Goal: Transaction & Acquisition: Purchase product/service

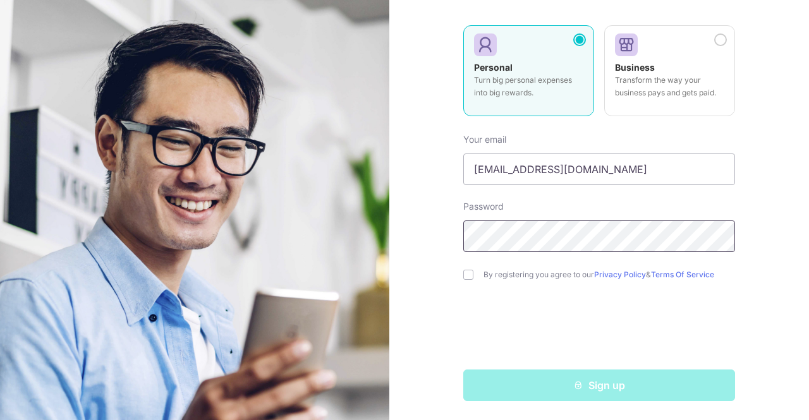
scroll to position [130, 0]
click at [469, 276] on input "checkbox" at bounding box center [468, 275] width 10 height 10
checkbox input "true"
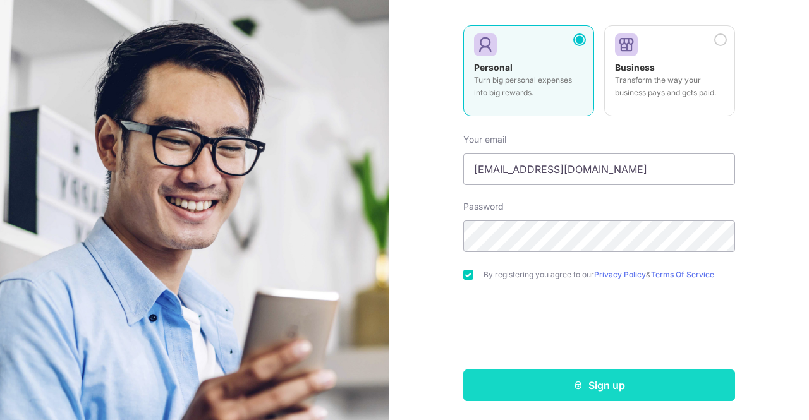
click at [597, 381] on button "Sign up" at bounding box center [599, 386] width 272 height 32
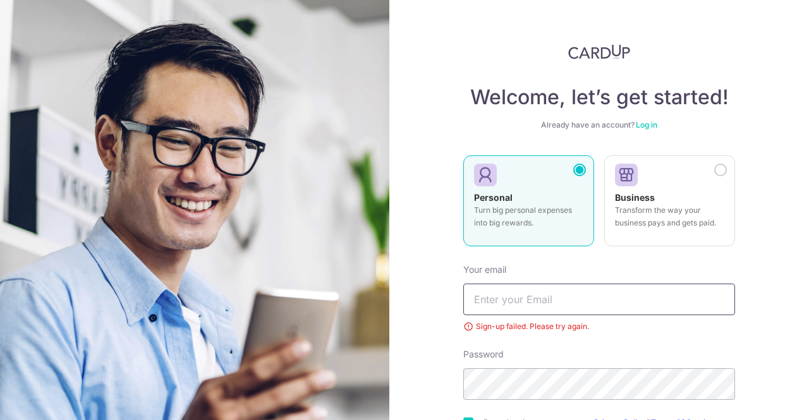
type input "[EMAIL_ADDRESS][DOMAIN_NAME]"
click at [322, 152] on img at bounding box center [194, 323] width 455 height 647
click at [295, 165] on img at bounding box center [194, 323] width 455 height 647
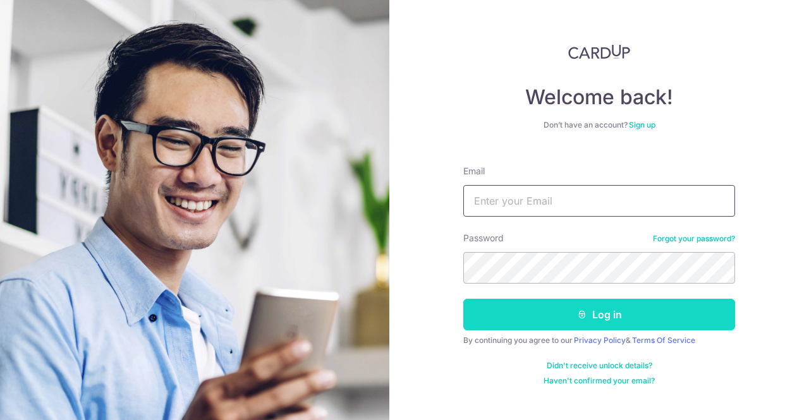
type input "[EMAIL_ADDRESS][DOMAIN_NAME]"
click at [590, 313] on button "Log in" at bounding box center [599, 315] width 272 height 32
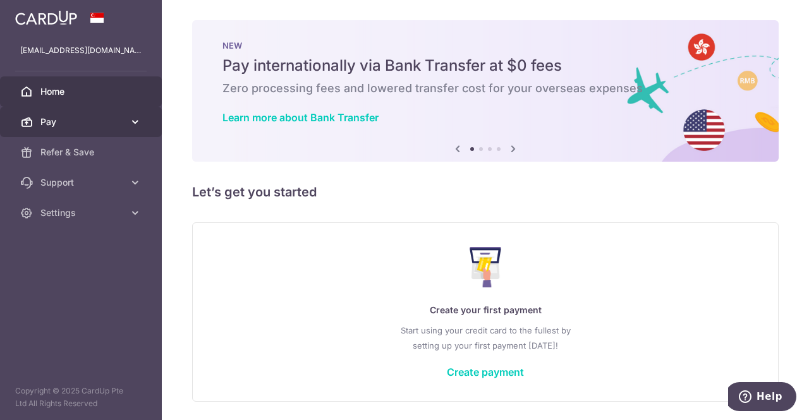
click at [114, 130] on link "Pay" at bounding box center [81, 122] width 162 height 30
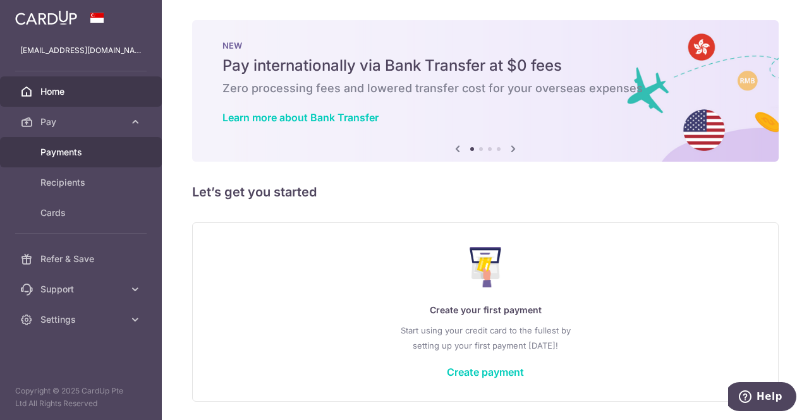
click at [89, 153] on span "Payments" at bounding box center [81, 152] width 83 height 13
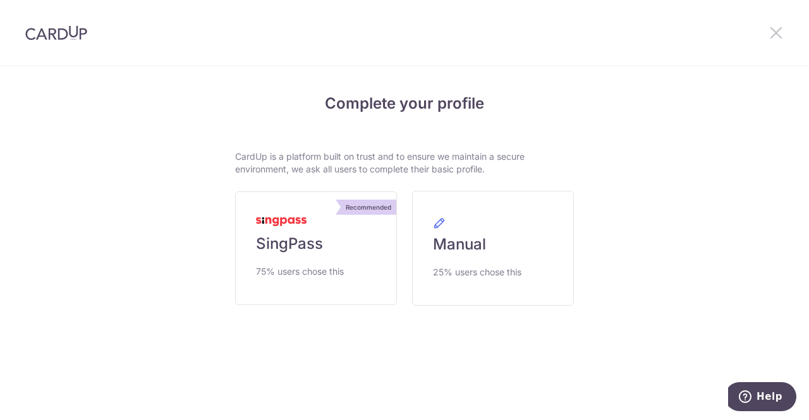
click at [774, 28] on icon at bounding box center [776, 33] width 15 height 16
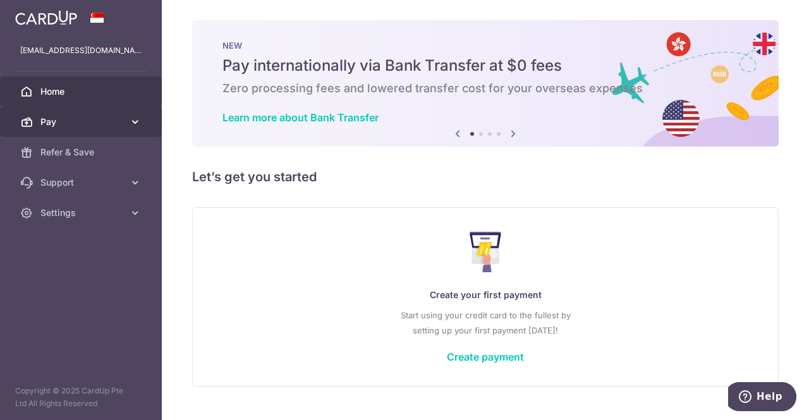
click at [93, 120] on span "Pay" at bounding box center [81, 122] width 83 height 13
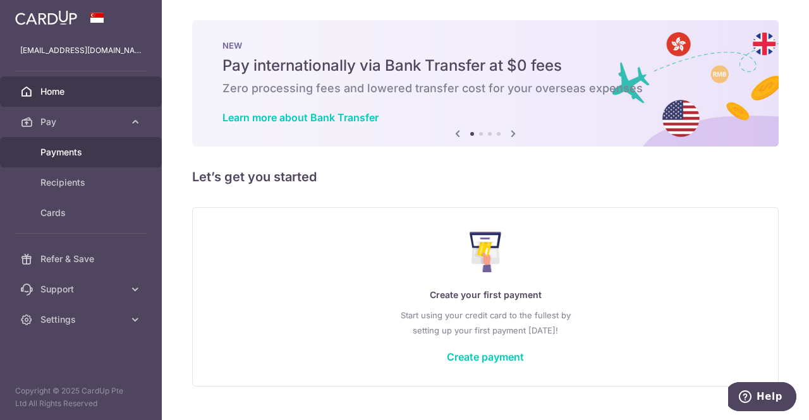
click at [93, 154] on span "Payments" at bounding box center [81, 152] width 83 height 13
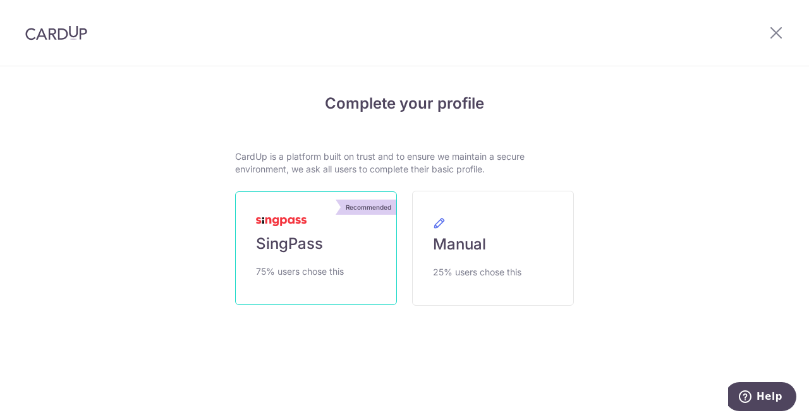
click at [278, 241] on span "SingPass" at bounding box center [289, 244] width 67 height 20
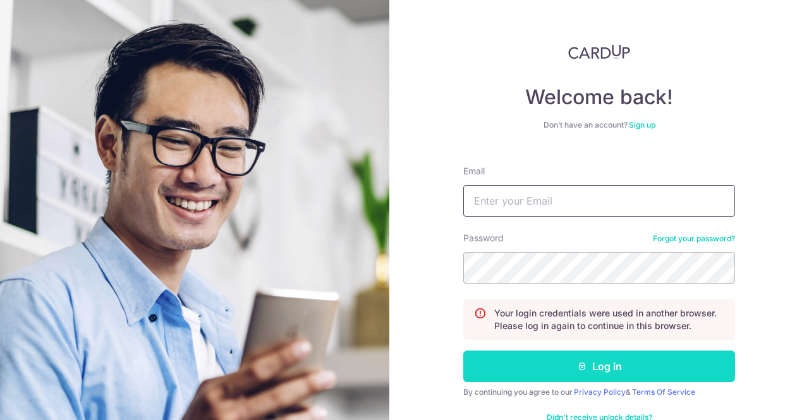
type input "[EMAIL_ADDRESS][DOMAIN_NAME]"
click at [574, 380] on button "Log in" at bounding box center [599, 367] width 272 height 32
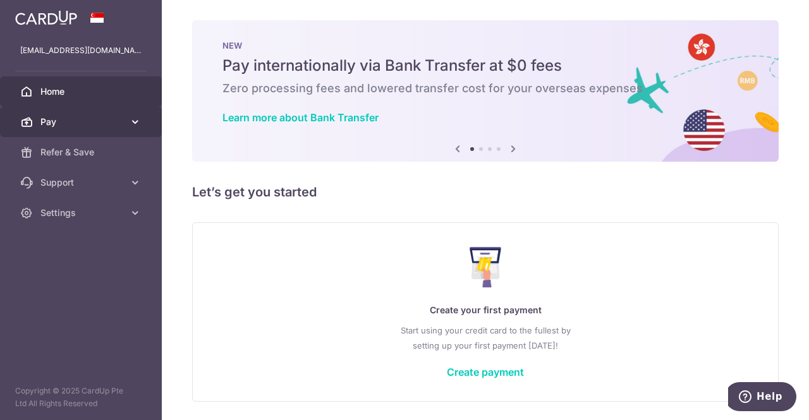
click at [77, 121] on span "Pay" at bounding box center [81, 122] width 83 height 13
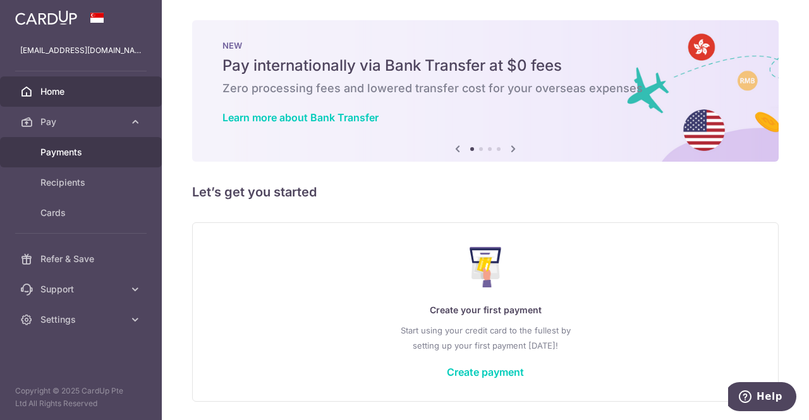
click at [80, 156] on span "Payments" at bounding box center [81, 152] width 83 height 13
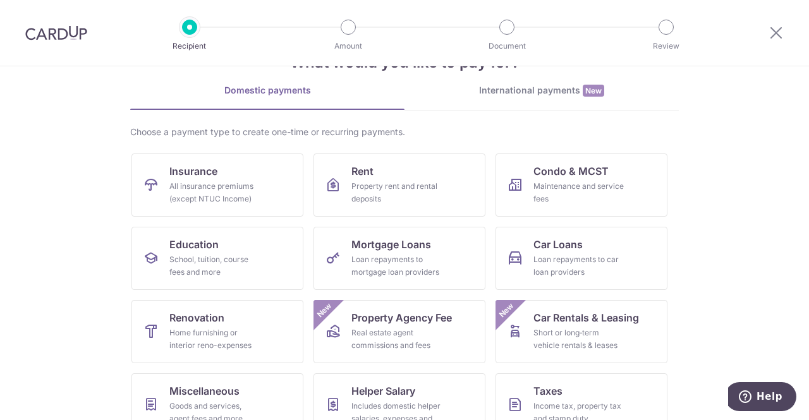
scroll to position [63, 0]
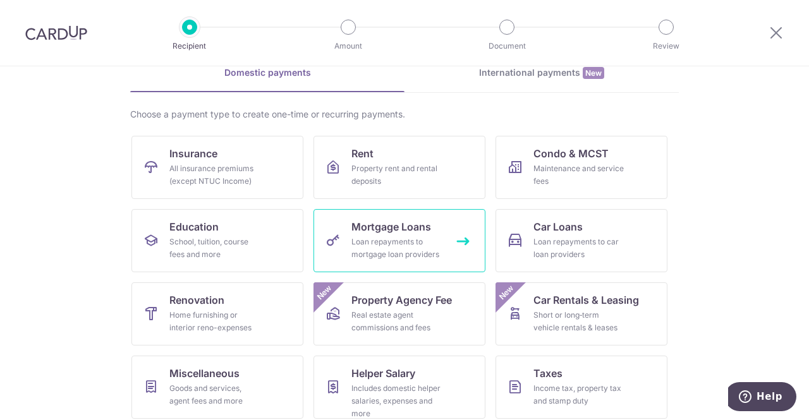
click at [440, 235] on link "Mortgage Loans Loan repayments to mortgage loan providers" at bounding box center [400, 240] width 172 height 63
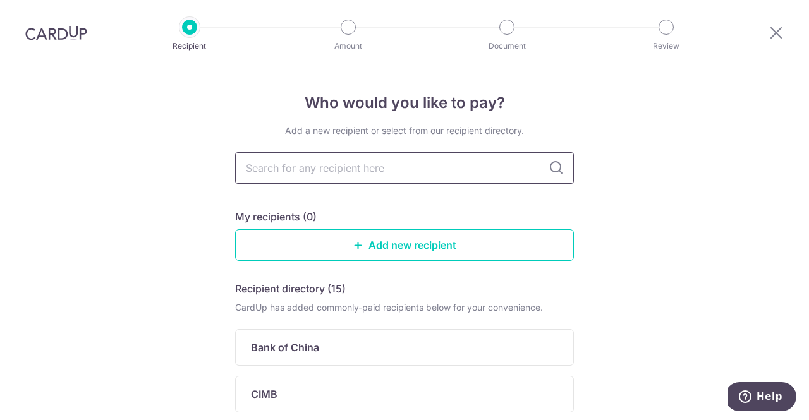
click at [407, 169] on input "text" at bounding box center [404, 168] width 339 height 32
type input "OCBC"
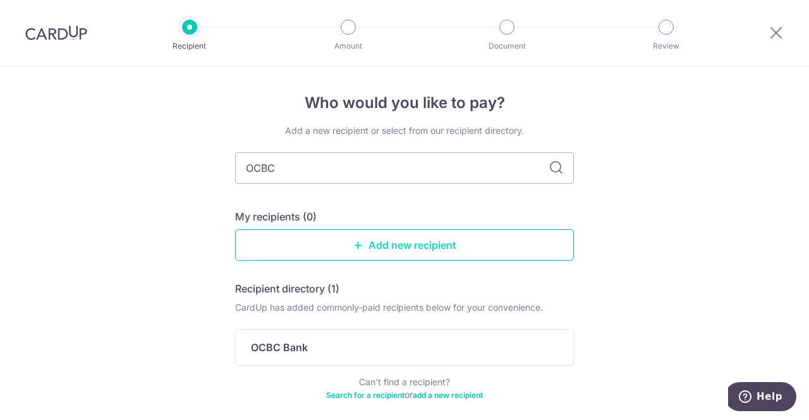
click at [395, 242] on link "Add new recipient" at bounding box center [404, 246] width 339 height 32
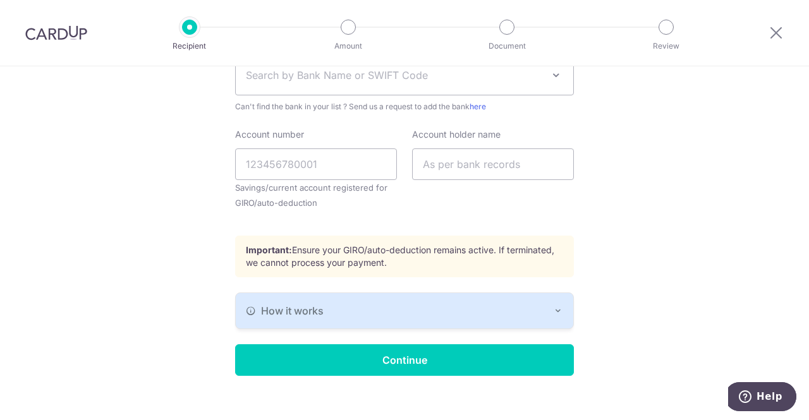
scroll to position [392, 0]
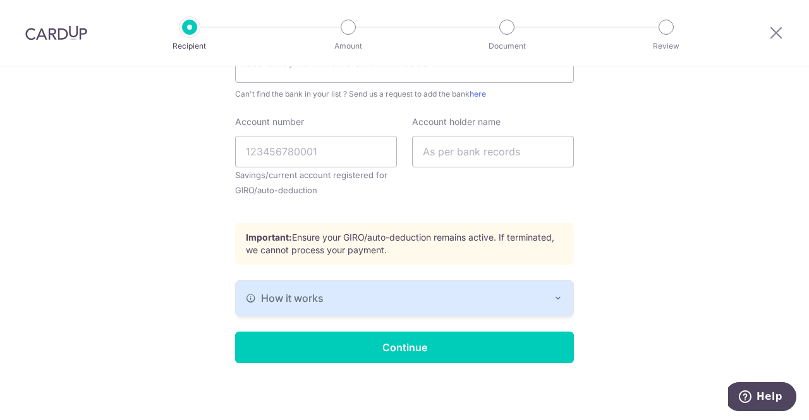
click at [455, 301] on div "How it works" at bounding box center [404, 298] width 317 height 15
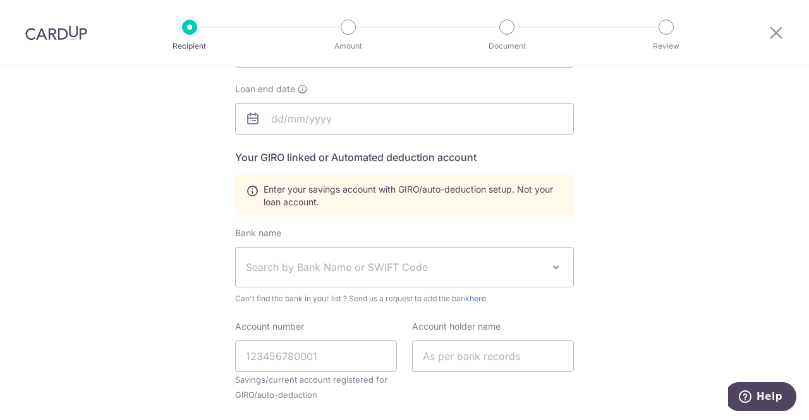
scroll to position [61, 0]
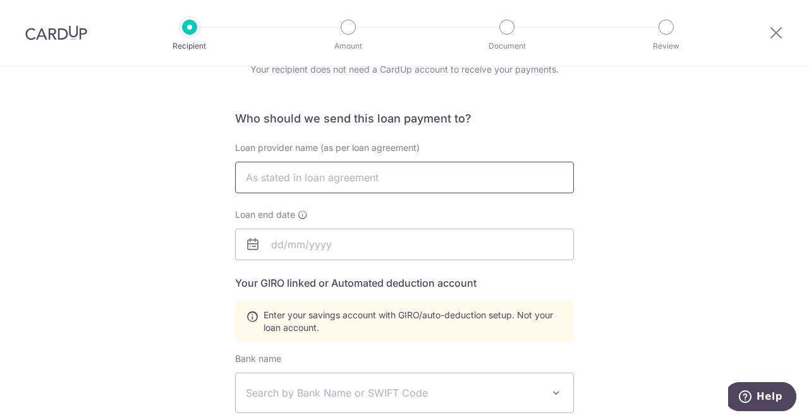
drag, startPoint x: 417, startPoint y: 168, endPoint x: 421, endPoint y: 147, distance: 21.9
click at [417, 169] on input "text" at bounding box center [404, 178] width 339 height 32
type input "OCBC mortgage loan"
click at [313, 241] on input "text" at bounding box center [404, 245] width 339 height 32
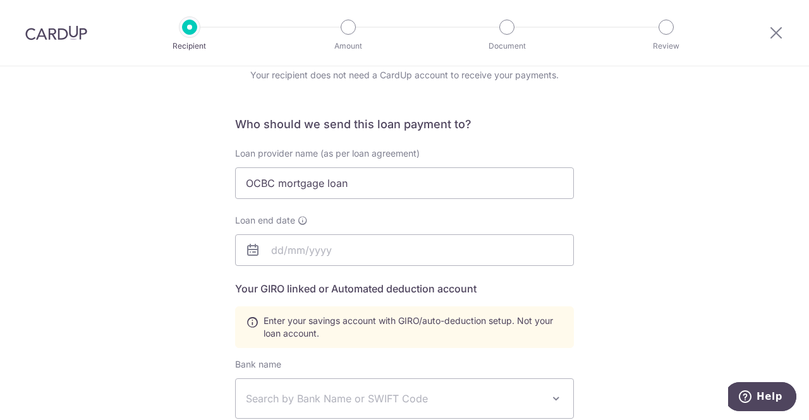
scroll to position [0, 0]
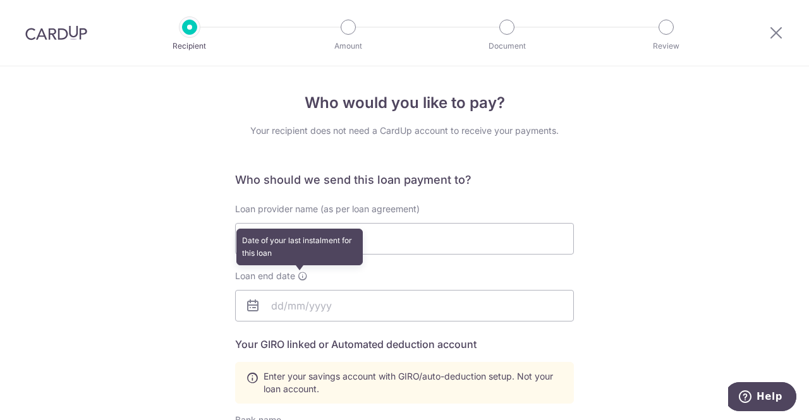
click at [298, 279] on icon at bounding box center [303, 276] width 10 height 10
click at [304, 273] on icon at bounding box center [303, 276] width 10 height 10
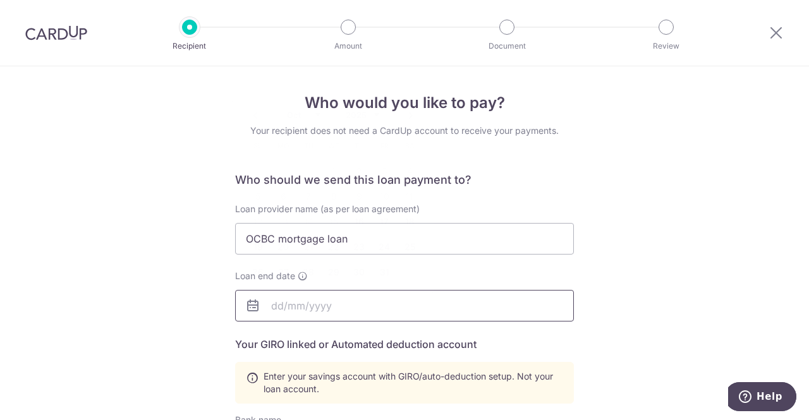
click at [283, 305] on input "text" at bounding box center [404, 306] width 339 height 32
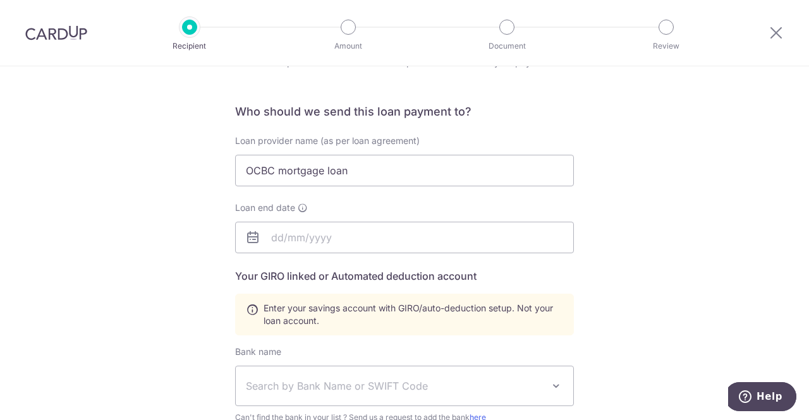
scroll to position [126, 0]
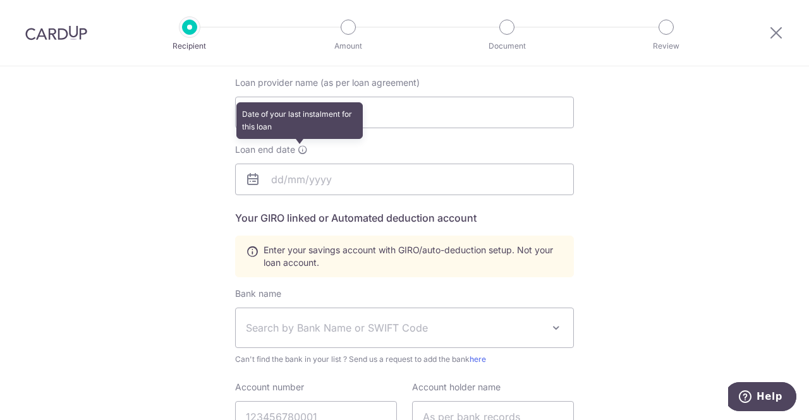
click at [298, 147] on icon at bounding box center [303, 150] width 10 height 10
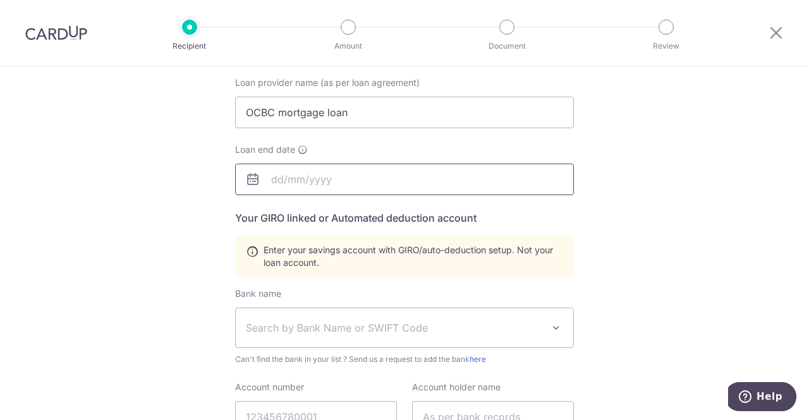
click at [269, 179] on input "text" at bounding box center [404, 180] width 339 height 32
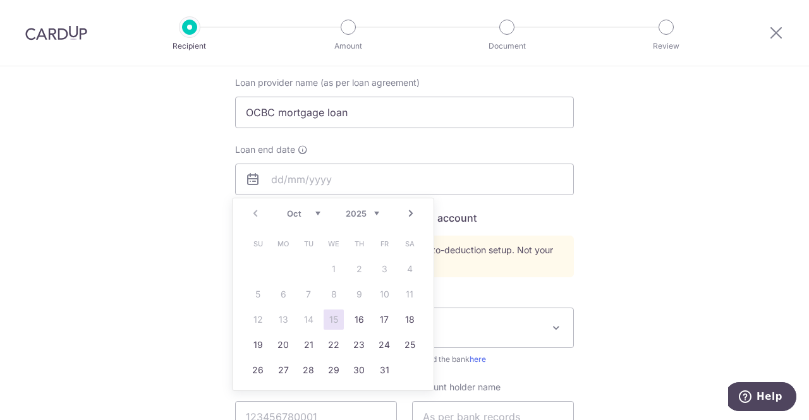
click at [376, 214] on select "2025 2026 2027 2028 2029 2030 2031 2032 2033 2034 2035" at bounding box center [363, 214] width 34 height 10
click at [320, 214] on select "Jan Feb Mar Apr May Jun Jul Aug Sep Oct Nov Dec" at bounding box center [304, 214] width 34 height 10
click at [354, 376] on link "31" at bounding box center [359, 370] width 20 height 20
type input "[DATE]"
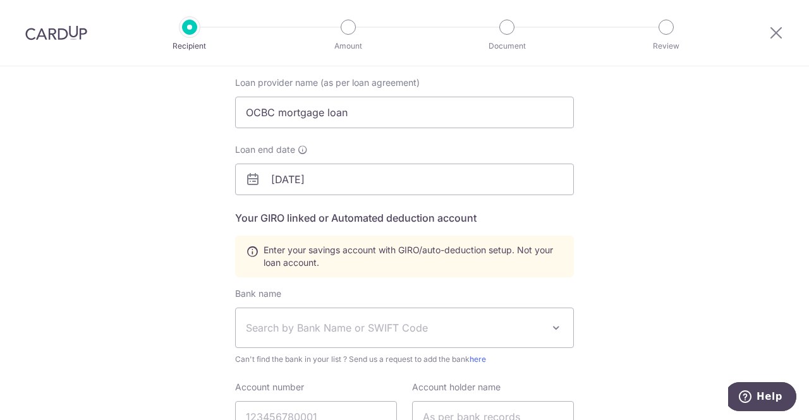
click at [625, 202] on div "Who would you like to pay? Your recipient does not need a CardUp account to rec…" at bounding box center [404, 370] width 809 height 861
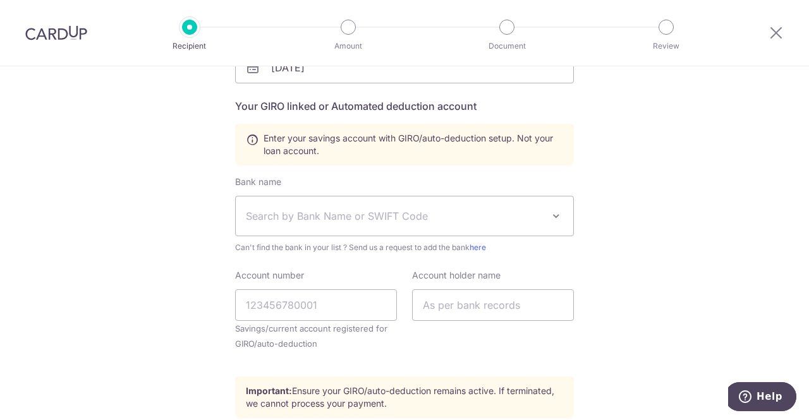
scroll to position [253, 0]
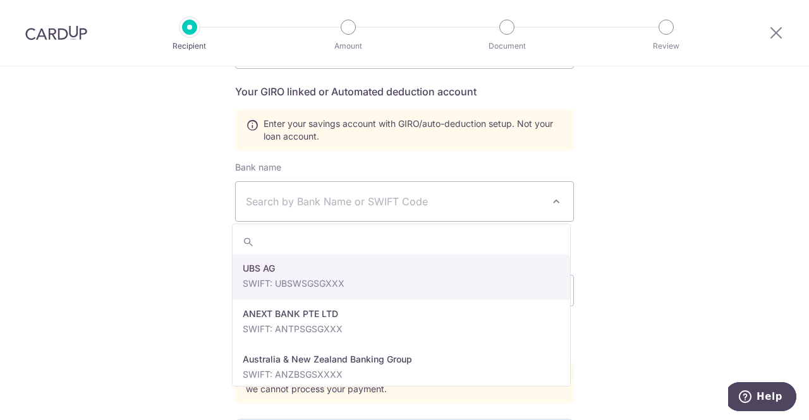
click at [386, 205] on span "Search by Bank Name or SWIFT Code" at bounding box center [394, 201] width 297 height 15
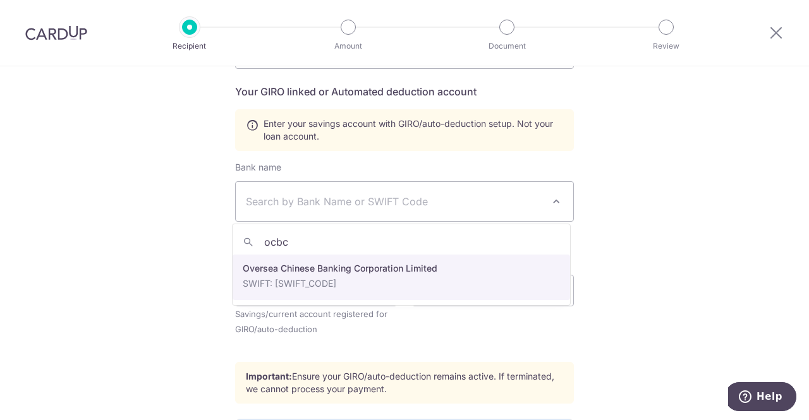
type input "ocbc"
select select "12"
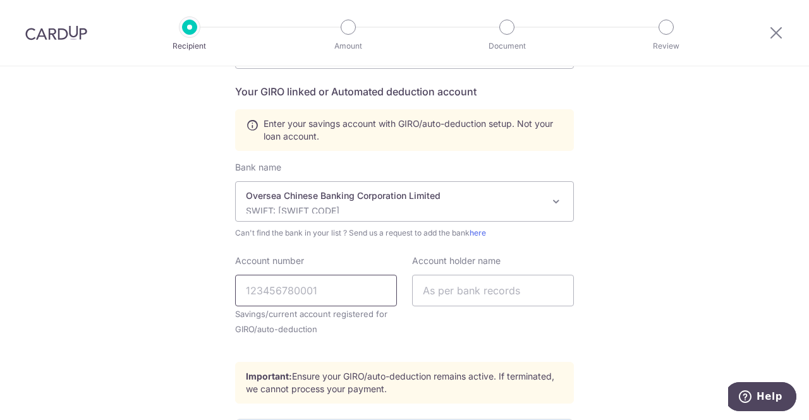
click at [311, 279] on input "Account number" at bounding box center [316, 291] width 162 height 32
click at [298, 300] on input "Account number" at bounding box center [316, 291] width 162 height 32
type input "[CREDIT_CARD_NUMBER]"
click at [489, 300] on input "text" at bounding box center [493, 291] width 162 height 32
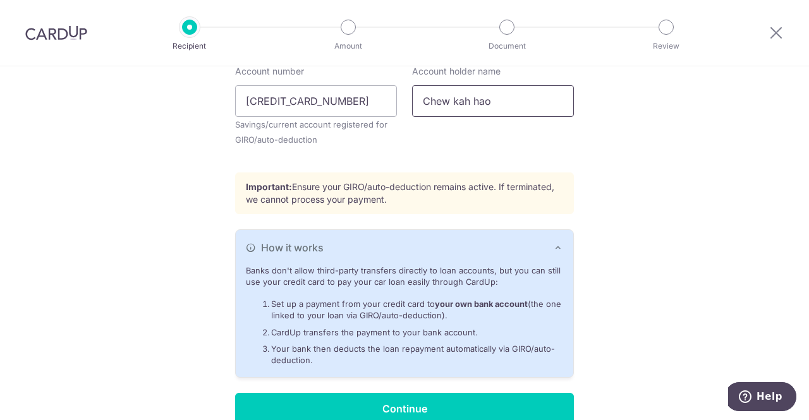
scroll to position [504, 0]
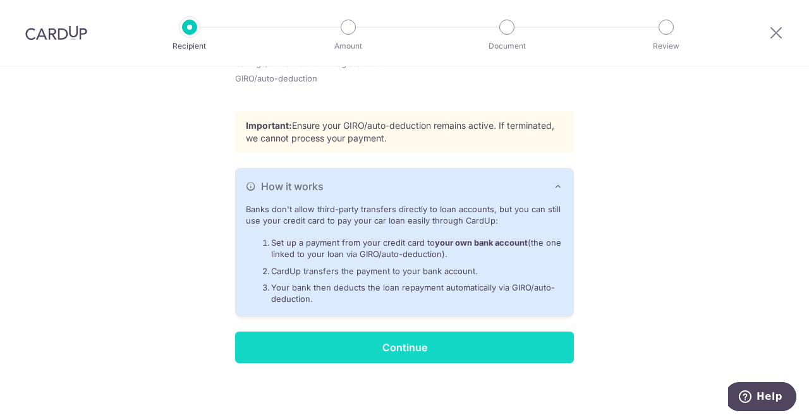
type input "Chew kah hao"
click at [440, 347] on input "Continue" at bounding box center [404, 348] width 339 height 32
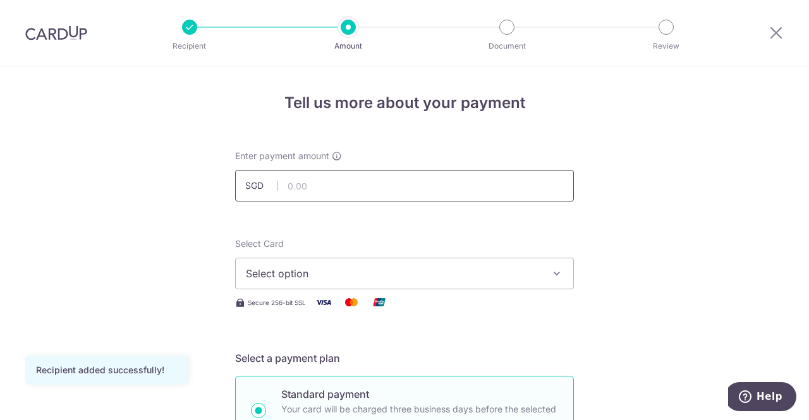
click at [392, 185] on input "text" at bounding box center [404, 186] width 339 height 32
type input "2,200.00"
click at [381, 268] on span "Select option" at bounding box center [393, 273] width 295 height 15
click at [352, 303] on span "Add credit card" at bounding box center [416, 309] width 295 height 13
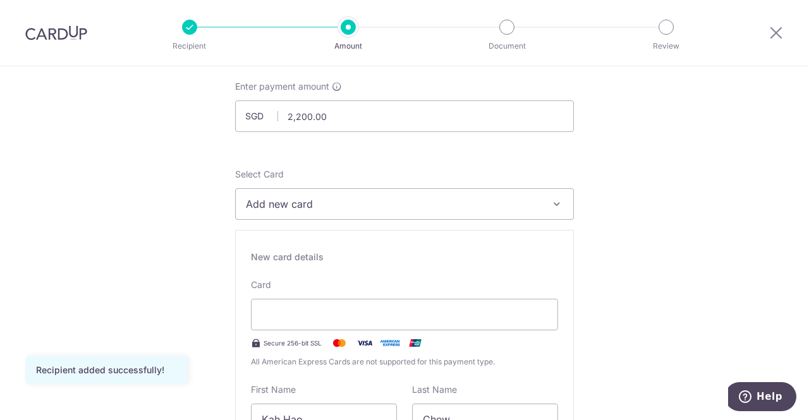
scroll to position [126, 0]
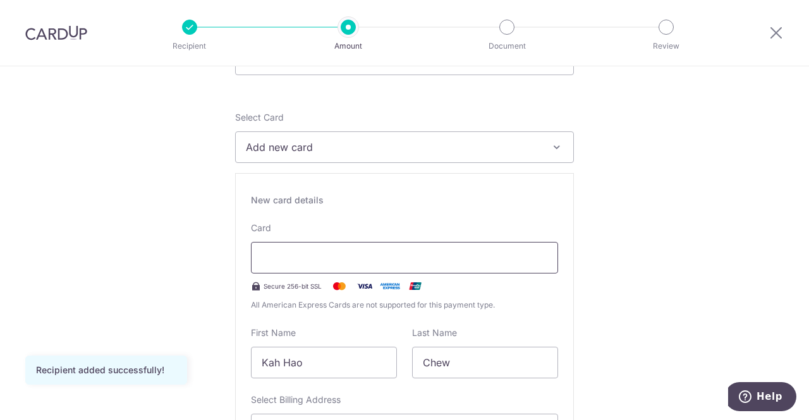
click at [297, 249] on div at bounding box center [404, 258] width 307 height 32
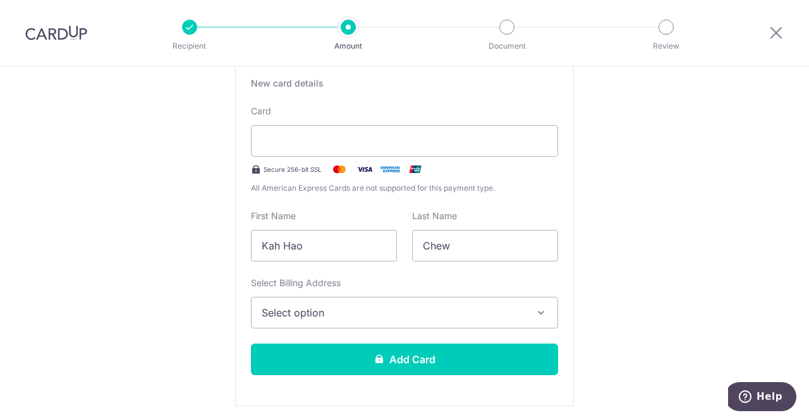
scroll to position [253, 0]
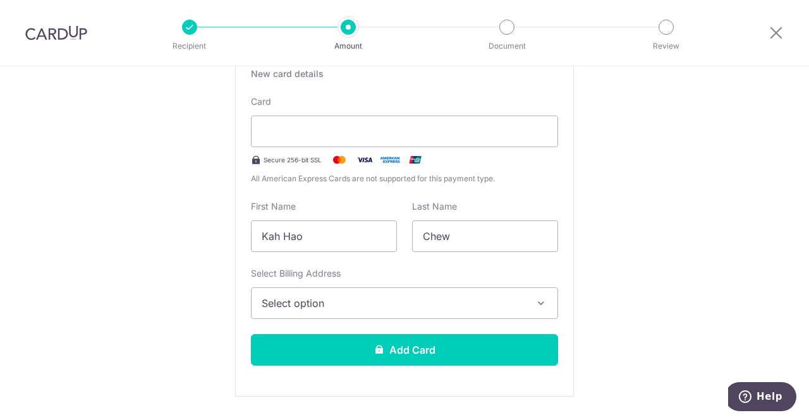
click at [364, 308] on span "Select option" at bounding box center [393, 303] width 263 height 15
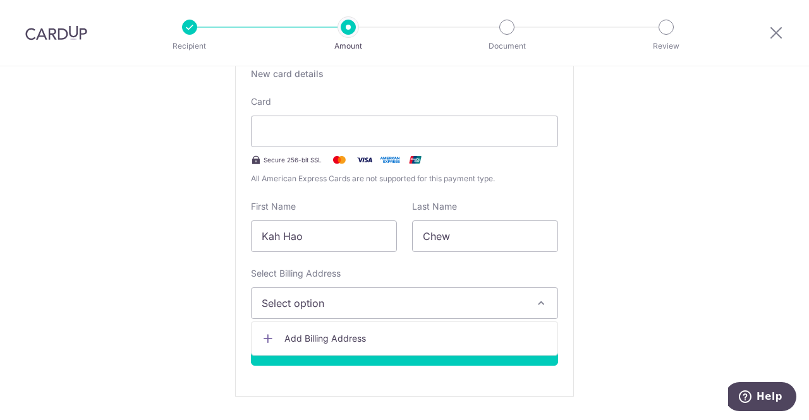
click at [364, 338] on span "Add Billing Address" at bounding box center [416, 339] width 263 height 13
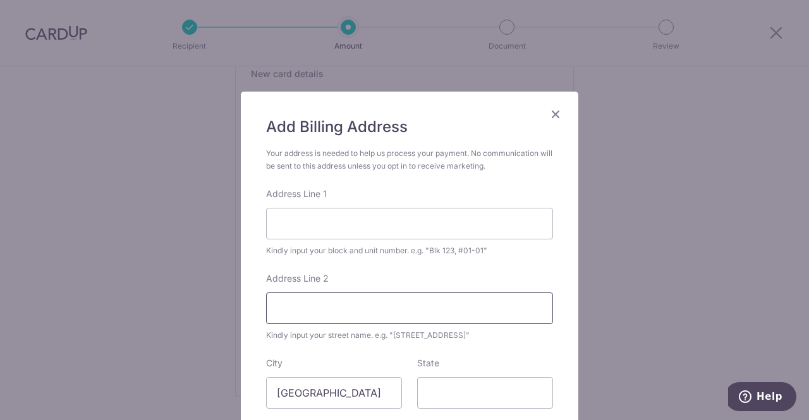
scroll to position [63, 0]
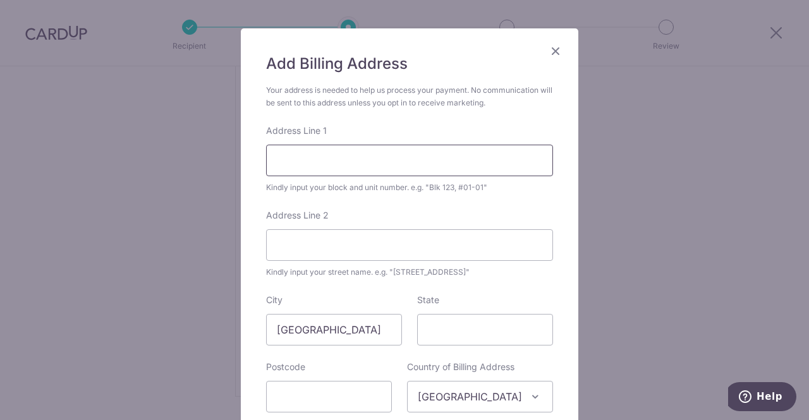
click at [416, 161] on input "Address Line 1" at bounding box center [409, 161] width 287 height 32
type input "[STREET_ADDRESS]"
type input "#05-09"
type input "127017"
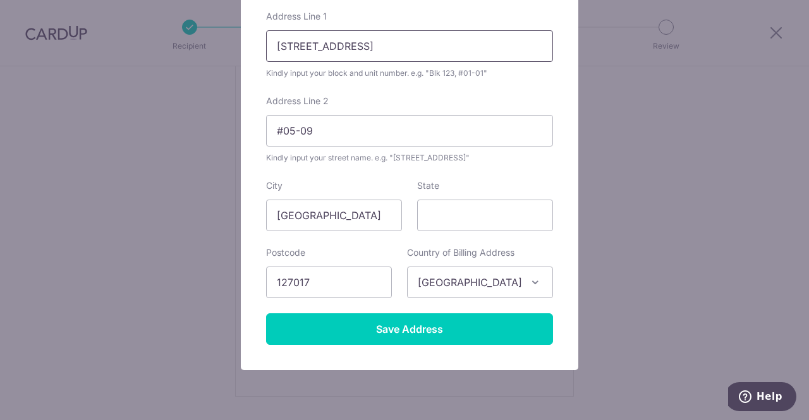
scroll to position [190, 0]
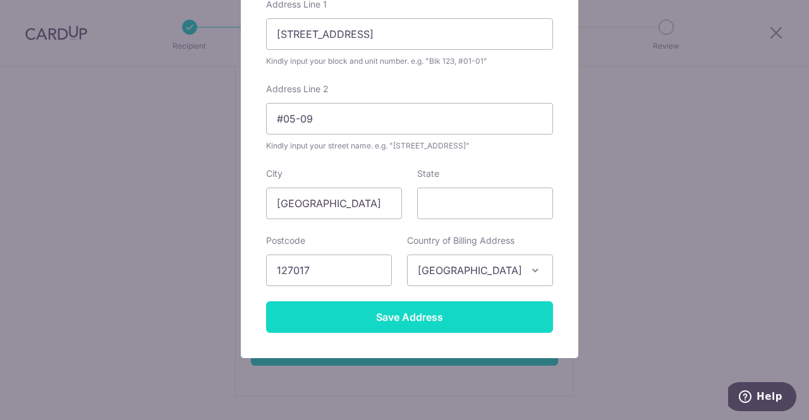
click at [399, 317] on input "Save Address" at bounding box center [409, 318] width 287 height 32
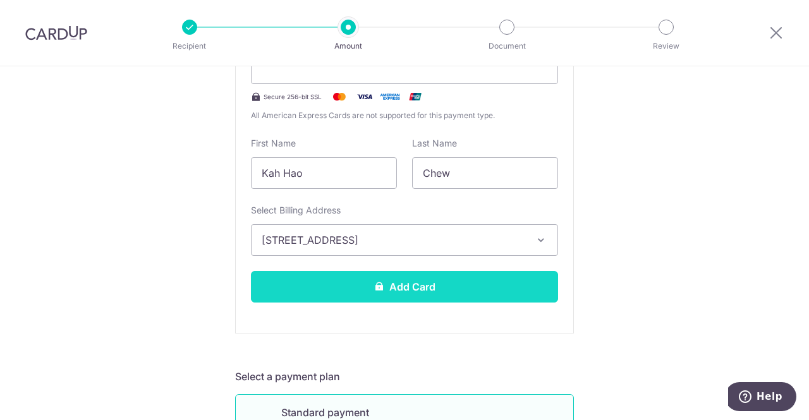
click at [409, 283] on button "Add Card" at bounding box center [404, 287] width 307 height 32
click at [377, 290] on icon at bounding box center [379, 286] width 10 height 10
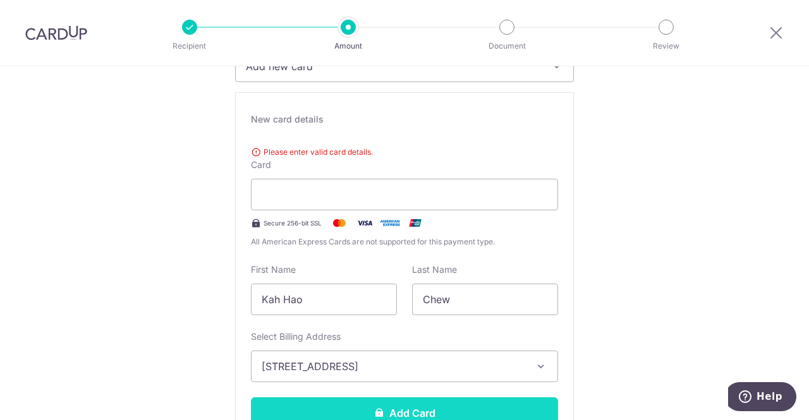
scroll to position [144, 0]
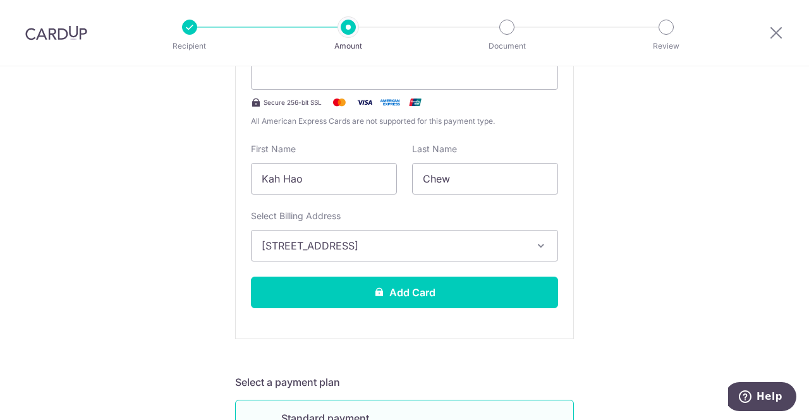
scroll to position [334, 0]
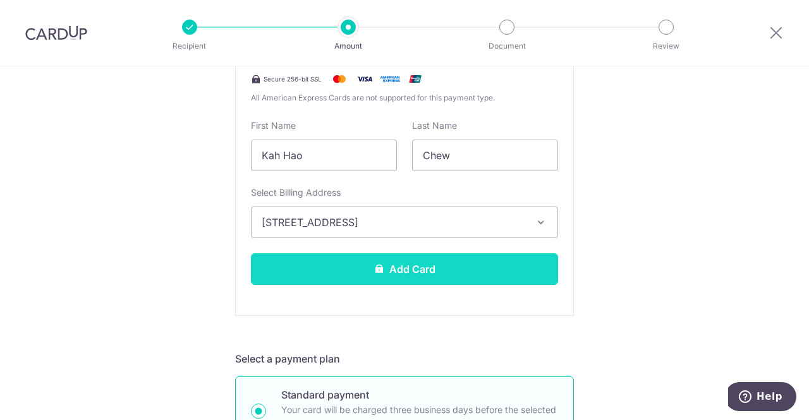
click at [445, 273] on button "Add Card" at bounding box center [404, 270] width 307 height 32
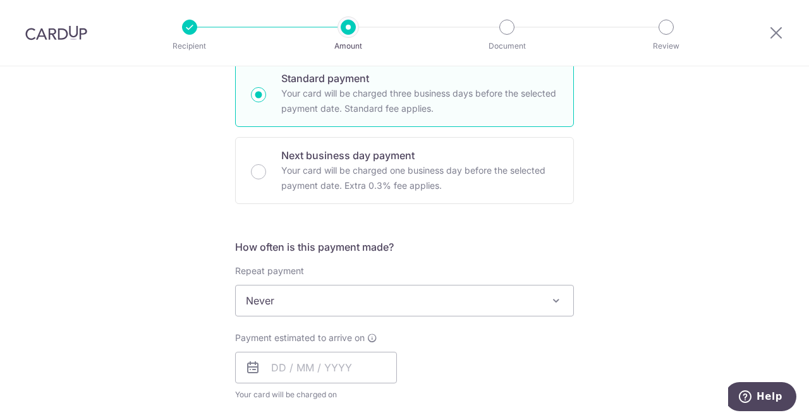
scroll to position [379, 0]
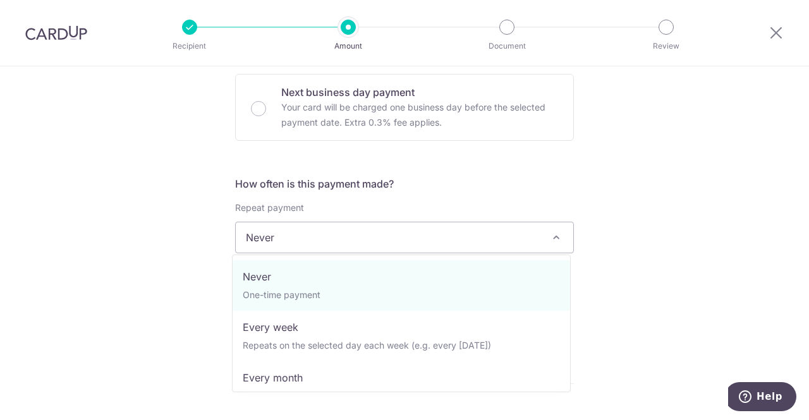
click at [427, 240] on span "Never" at bounding box center [405, 238] width 338 height 30
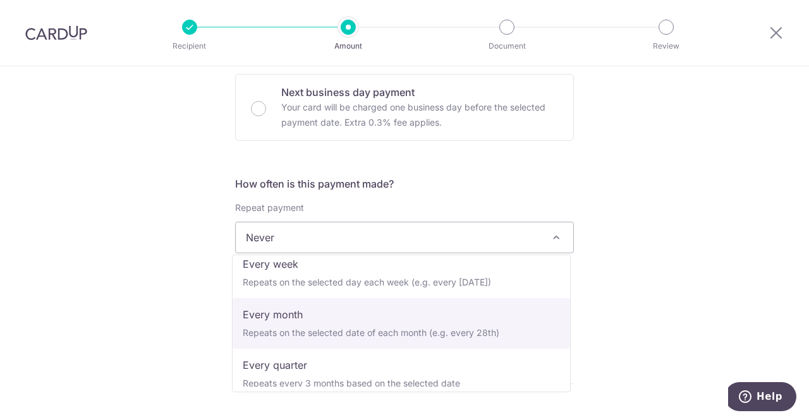
select select "3"
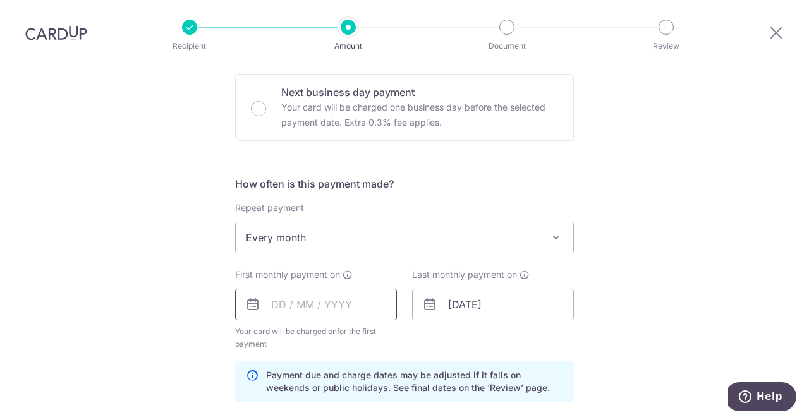
click at [270, 307] on input "text" at bounding box center [316, 305] width 162 height 32
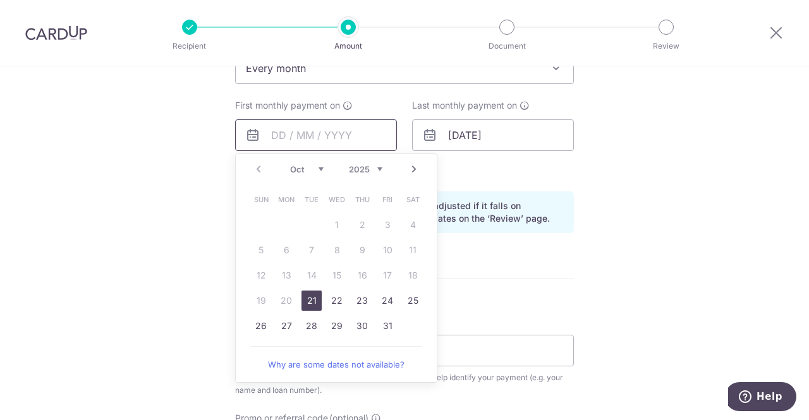
scroll to position [569, 0]
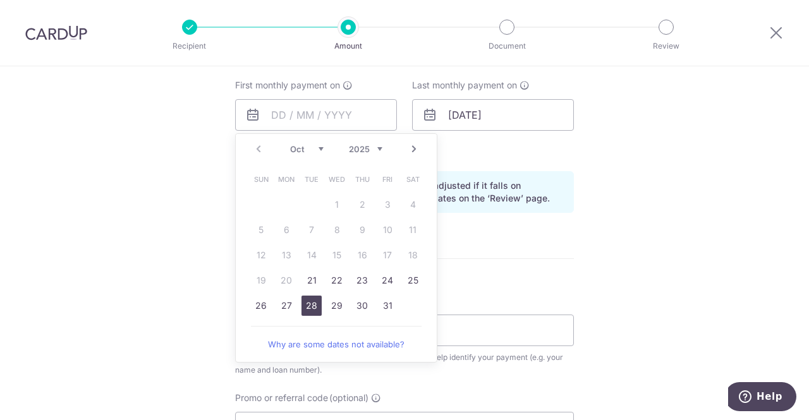
click at [309, 303] on link "28" at bounding box center [312, 306] width 20 height 20
type input "28/10/2025"
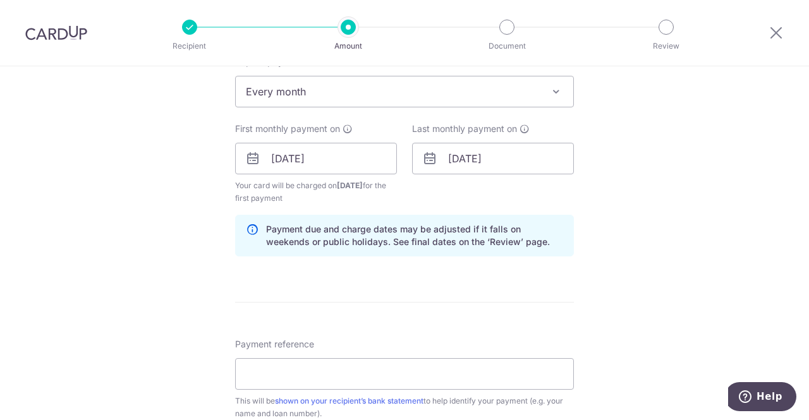
scroll to position [506, 0]
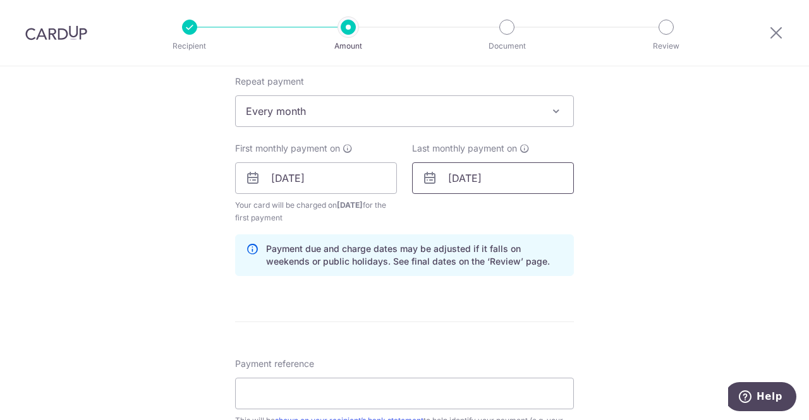
click at [513, 185] on input "31/12/2026" at bounding box center [493, 179] width 162 height 32
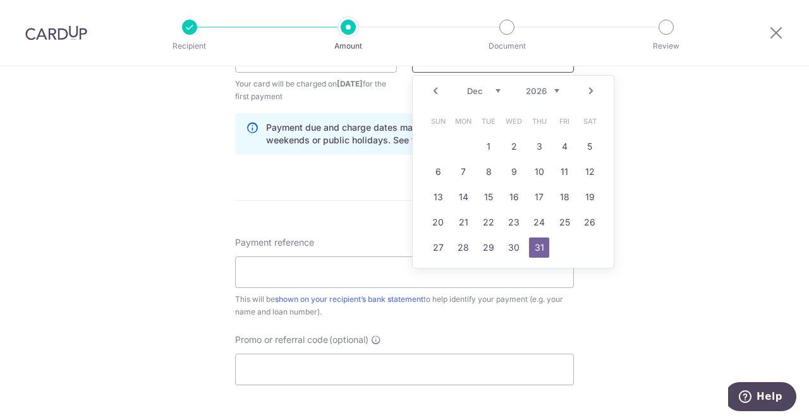
scroll to position [632, 0]
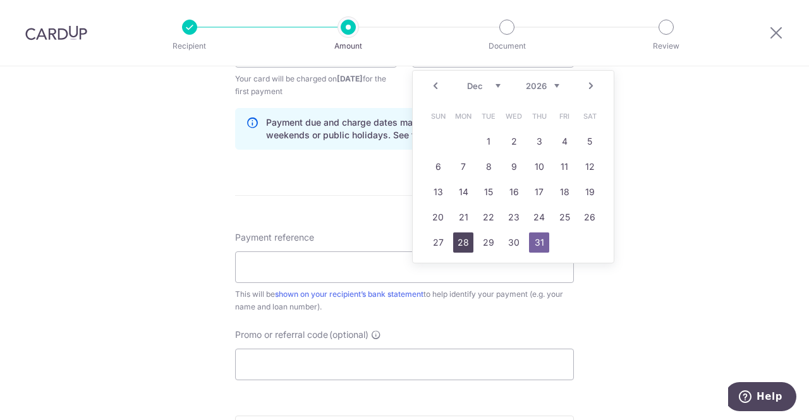
click at [465, 241] on link "28" at bounding box center [463, 243] width 20 height 20
type input "28/12/2026"
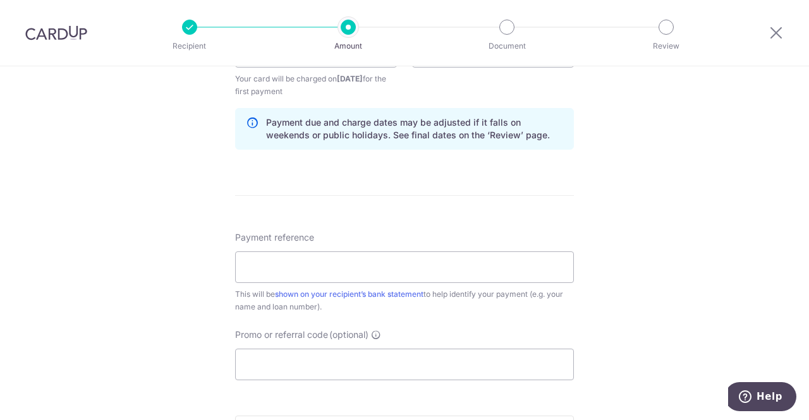
click at [634, 133] on div "Tell us more about your payment Enter payment amount SGD 2,200.00 2200.00 Card …" at bounding box center [404, 38] width 809 height 1208
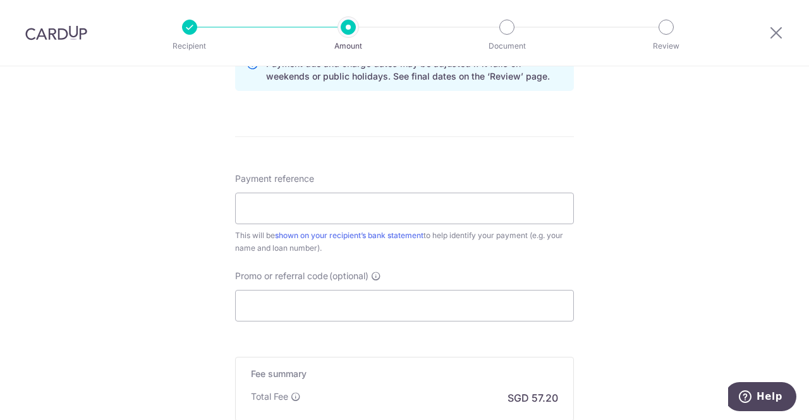
scroll to position [696, 0]
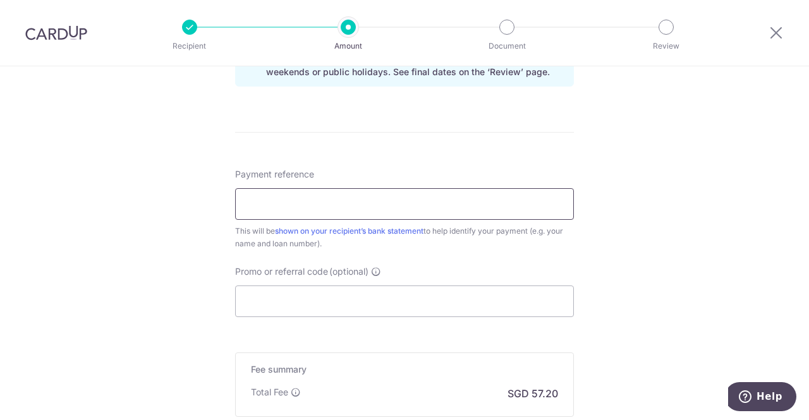
click at [548, 209] on input "Payment reference" at bounding box center [404, 204] width 339 height 32
type input "Housing Loan"
click at [429, 299] on input "Promo or referral code (optional)" at bounding box center [404, 302] width 339 height 32
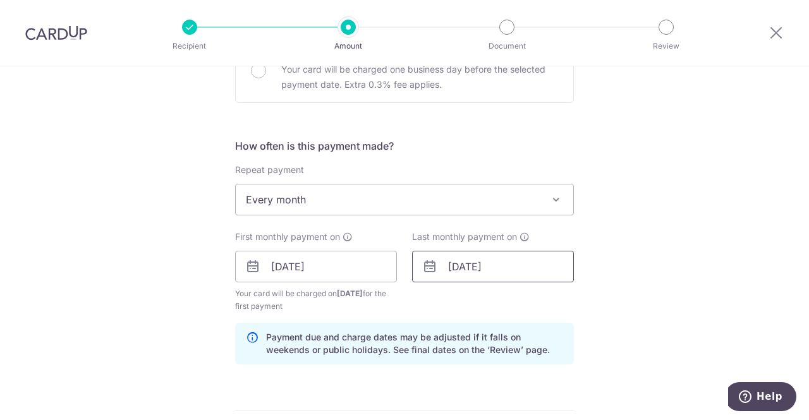
scroll to position [408, 0]
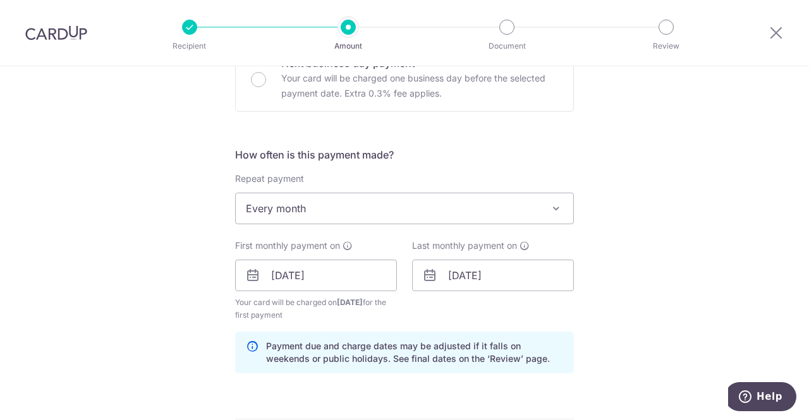
click at [493, 207] on span "Every month" at bounding box center [405, 208] width 338 height 30
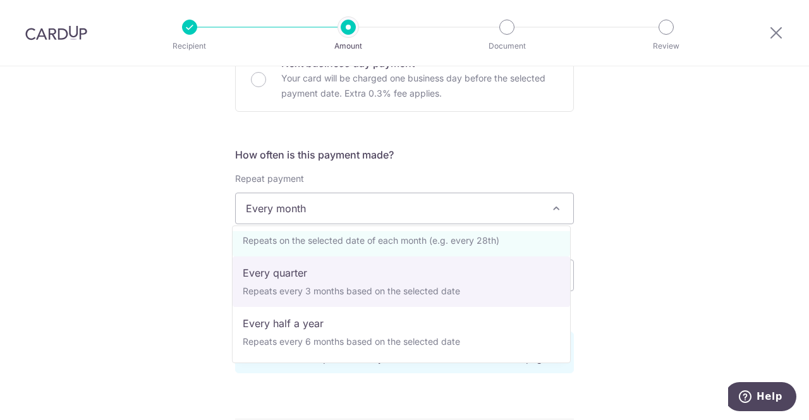
scroll to position [0, 0]
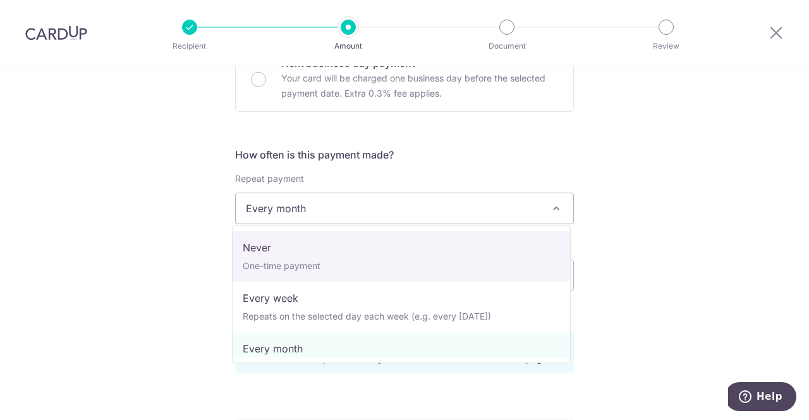
select select "1"
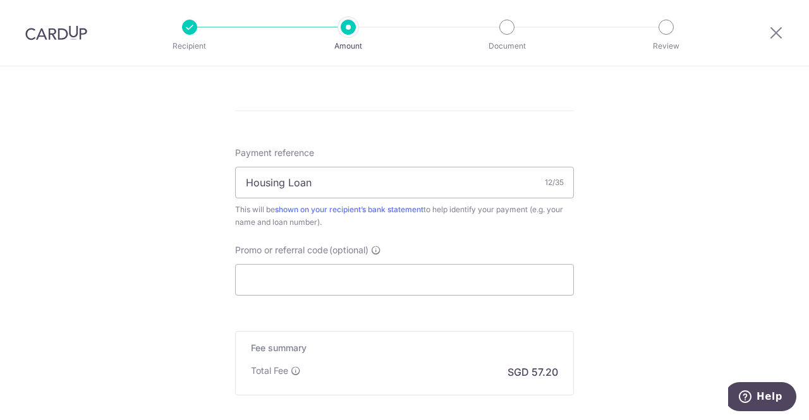
scroll to position [725, 0]
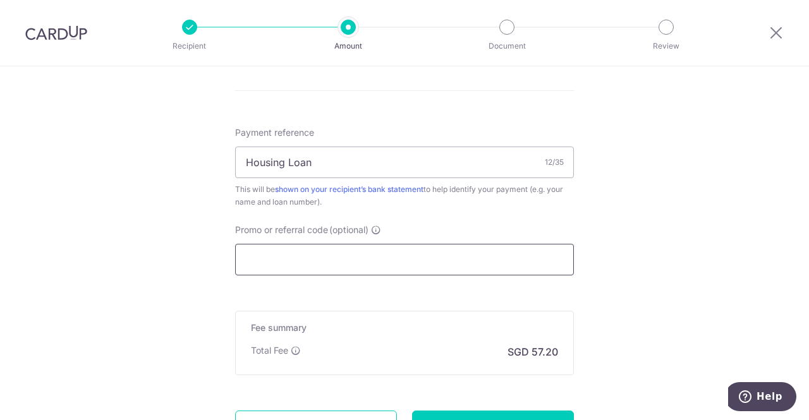
click at [302, 259] on input "Promo or referral code (optional)" at bounding box center [404, 260] width 339 height 32
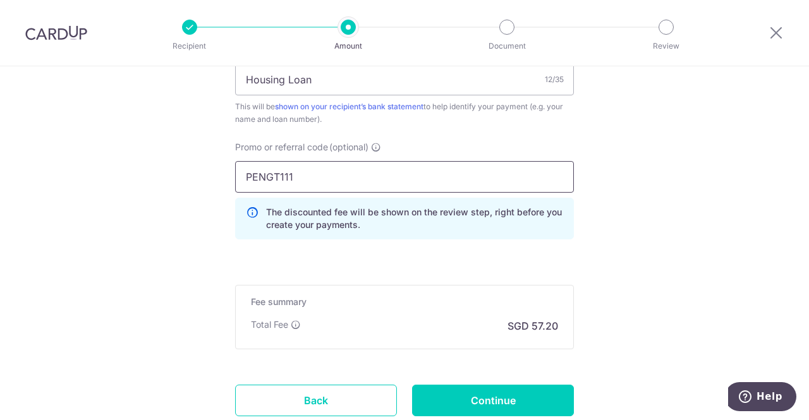
scroll to position [788, 0]
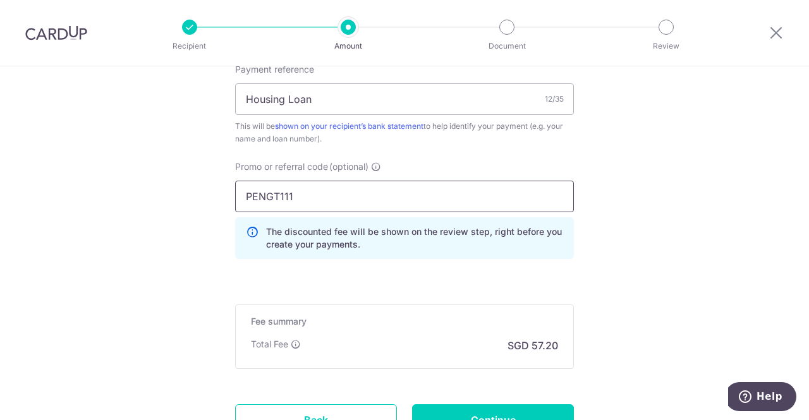
type input "PENGT111"
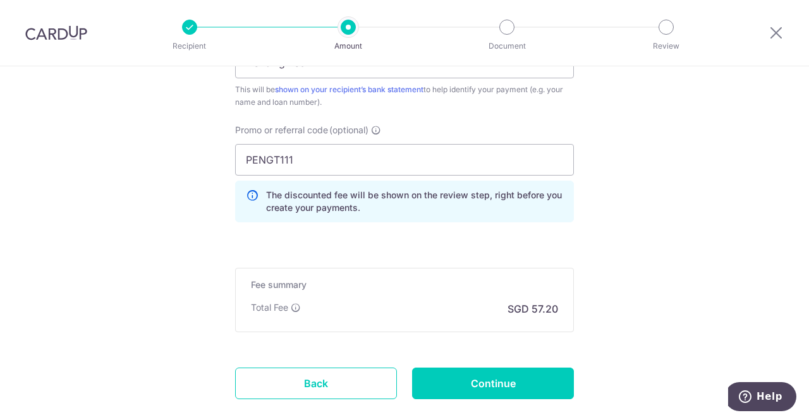
scroll to position [851, 0]
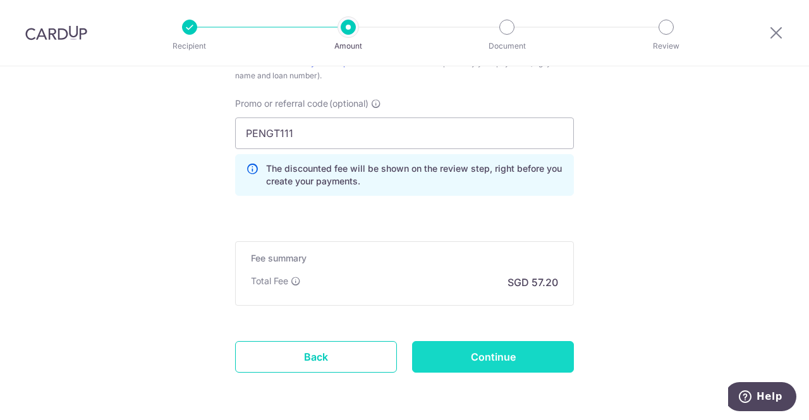
click at [506, 357] on input "Continue" at bounding box center [493, 357] width 162 height 32
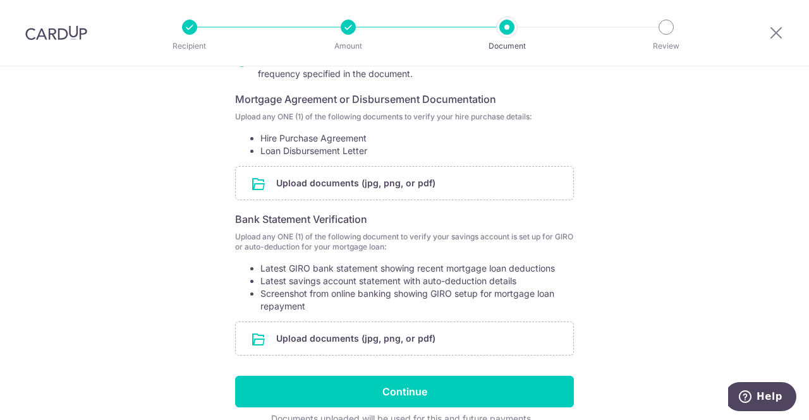
scroll to position [210, 0]
click at [407, 188] on input "file" at bounding box center [405, 183] width 338 height 33
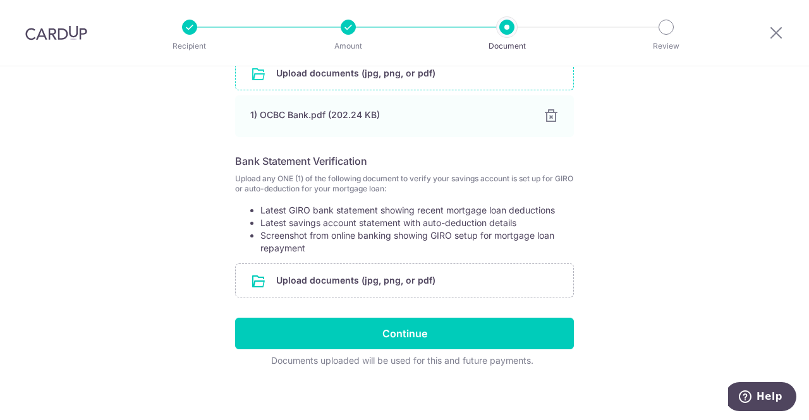
scroll to position [324, 0]
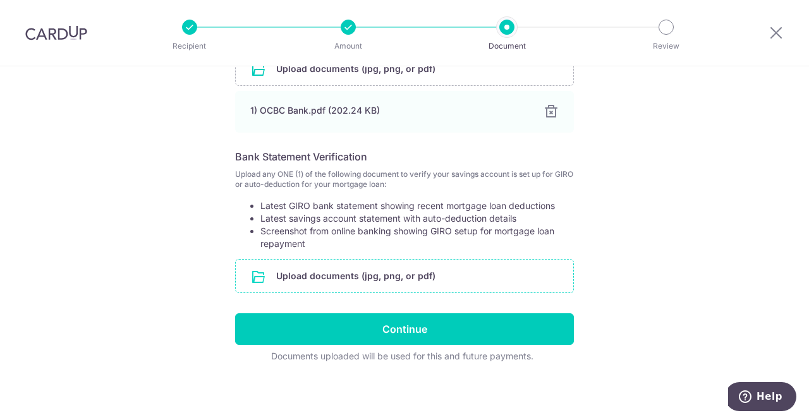
click at [437, 273] on input "file" at bounding box center [405, 276] width 338 height 33
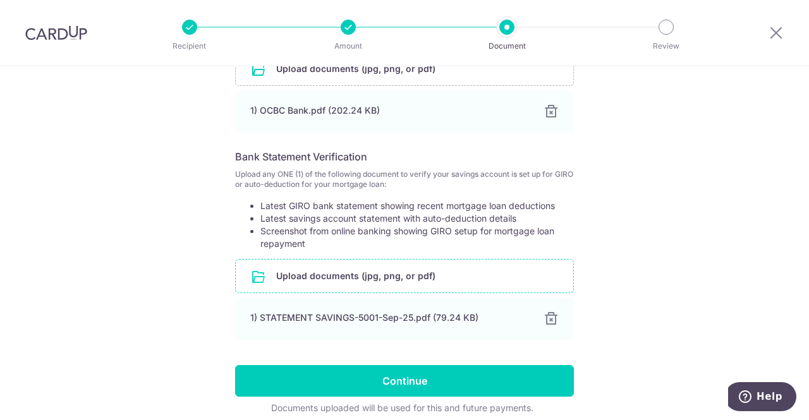
scroll to position [376, 0]
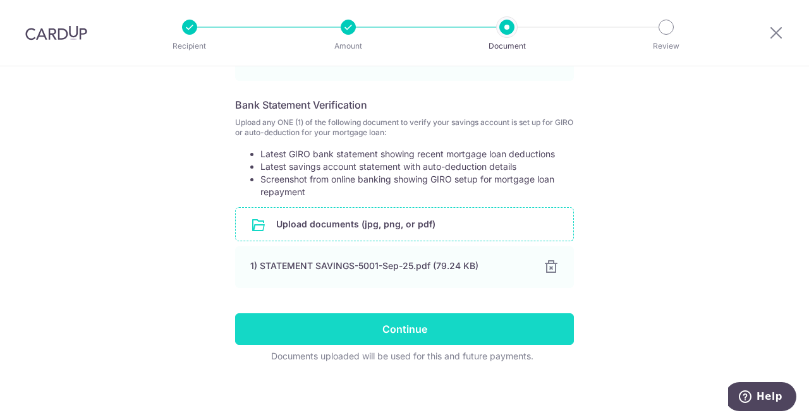
click at [481, 324] on input "Continue" at bounding box center [404, 330] width 339 height 32
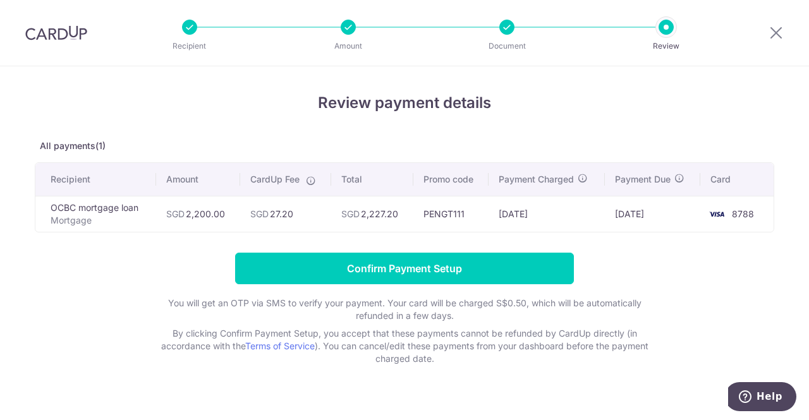
click at [577, 107] on h4 "Review payment details" at bounding box center [405, 103] width 740 height 23
click at [506, 28] on div at bounding box center [507, 27] width 15 height 15
click at [508, 24] on div at bounding box center [507, 27] width 15 height 15
click at [335, 25] on li "Amount" at bounding box center [276, 27] width 159 height 15
click at [344, 28] on div at bounding box center [348, 27] width 15 height 15
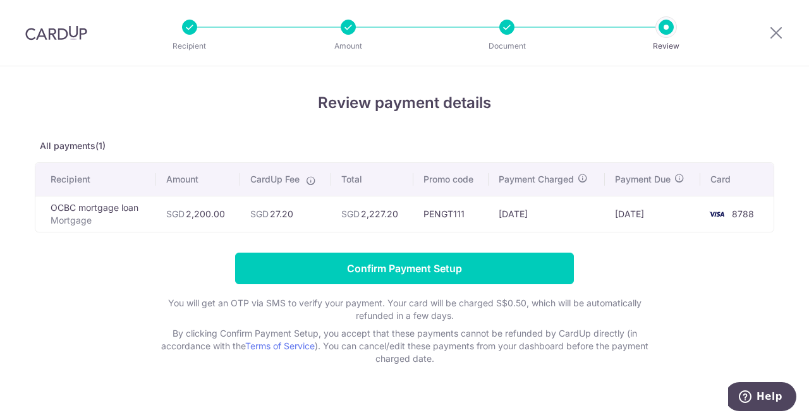
click at [193, 28] on div at bounding box center [189, 27] width 15 height 15
click at [772, 36] on icon at bounding box center [776, 33] width 15 height 16
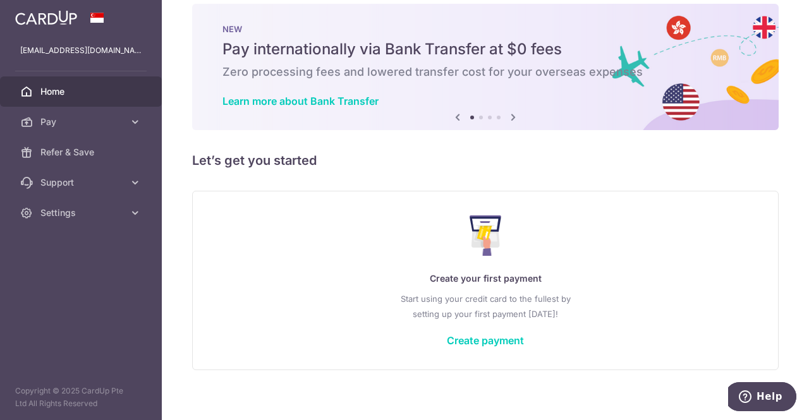
scroll to position [25, 0]
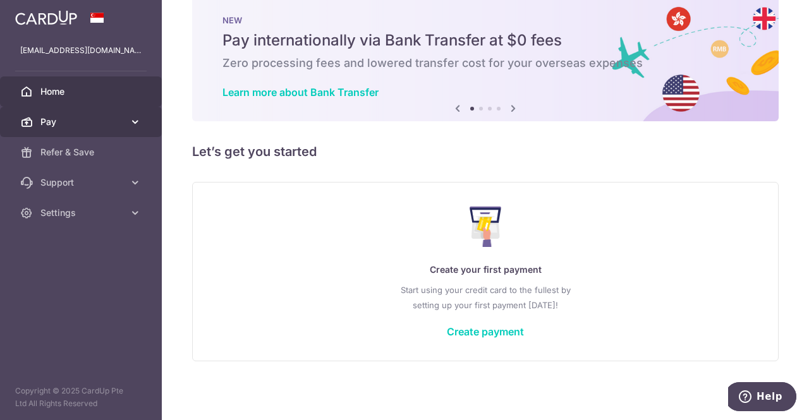
click at [115, 128] on link "Pay" at bounding box center [81, 122] width 162 height 30
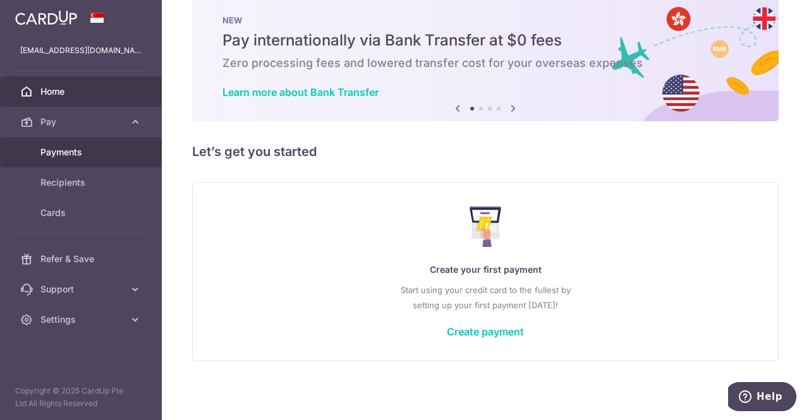
click at [89, 150] on span "Payments" at bounding box center [81, 152] width 83 height 13
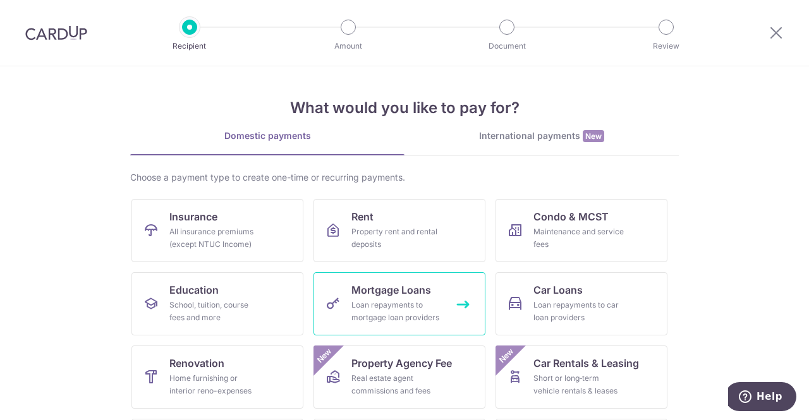
click at [401, 307] on div "Loan repayments to mortgage loan providers" at bounding box center [397, 311] width 91 height 25
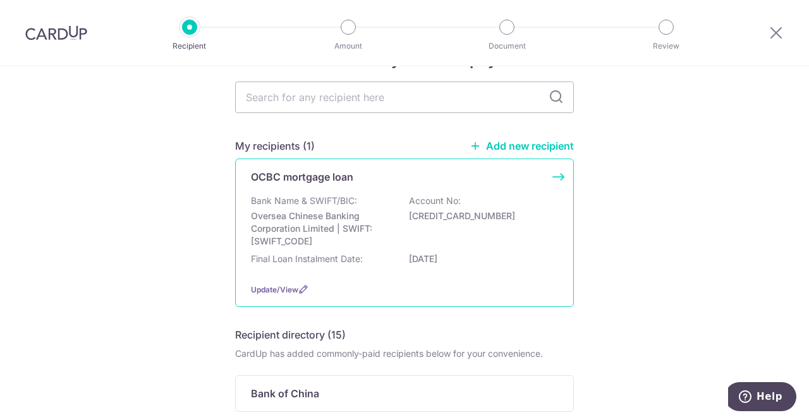
scroll to position [63, 0]
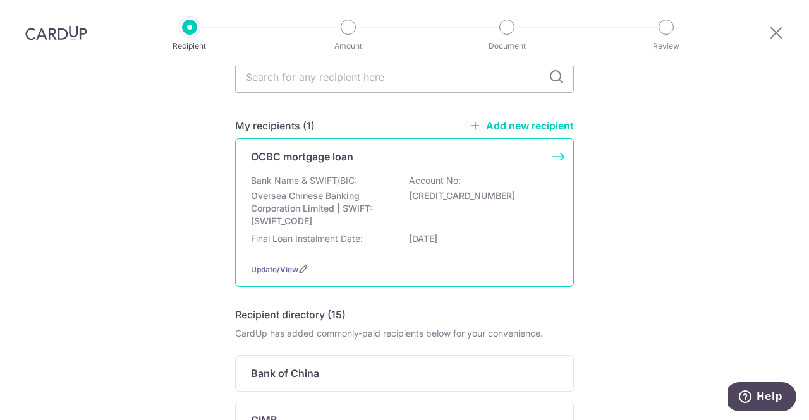
click at [273, 264] on div "Update/View" at bounding box center [404, 269] width 307 height 13
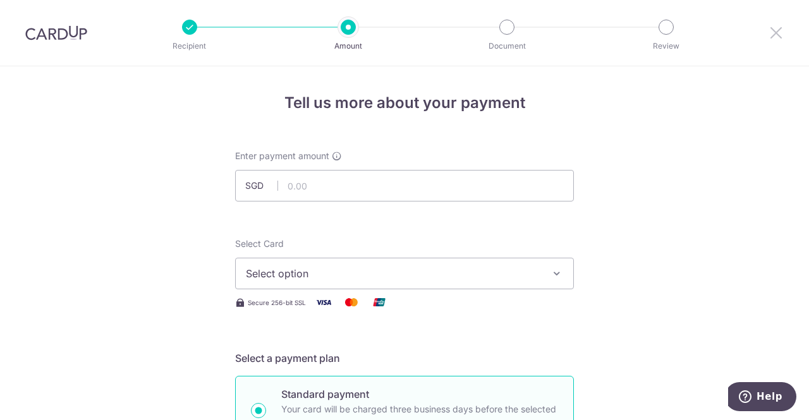
click at [781, 38] on icon at bounding box center [776, 33] width 15 height 16
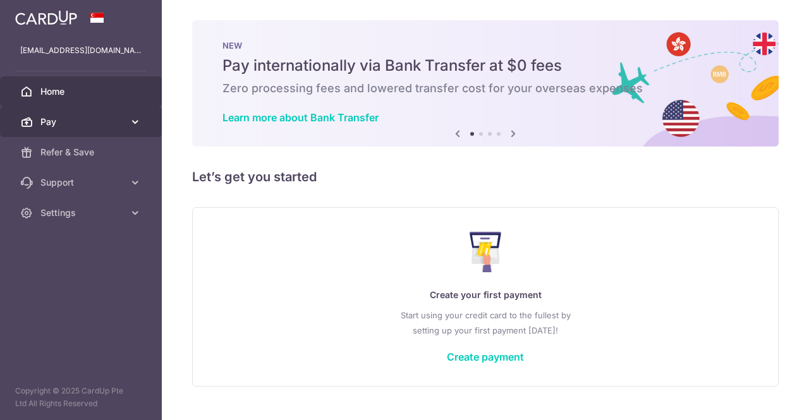
click at [85, 123] on span "Pay" at bounding box center [81, 122] width 83 height 13
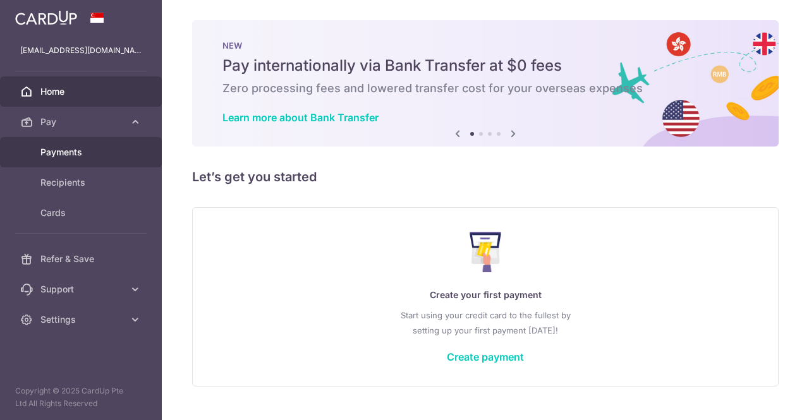
click at [86, 160] on link "Payments" at bounding box center [81, 152] width 162 height 30
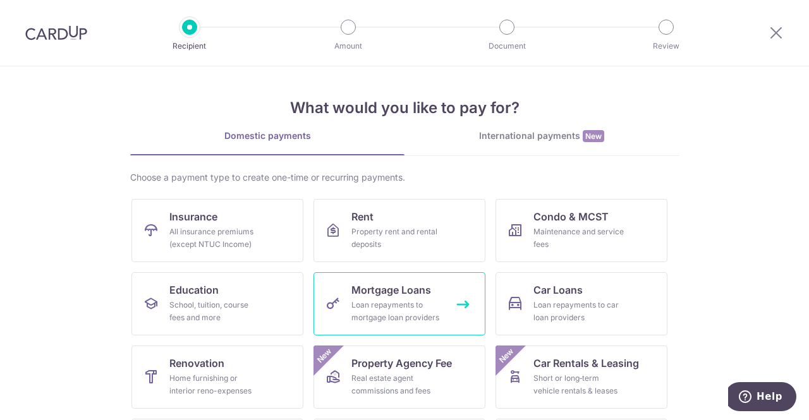
click at [384, 297] on span "Mortgage Loans" at bounding box center [392, 290] width 80 height 15
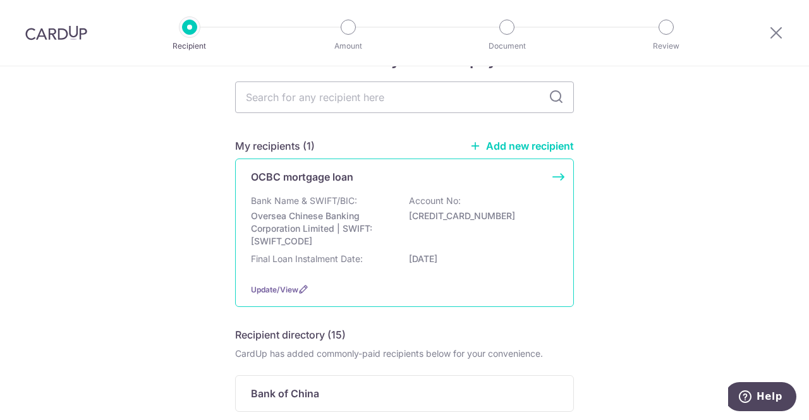
scroll to position [63, 0]
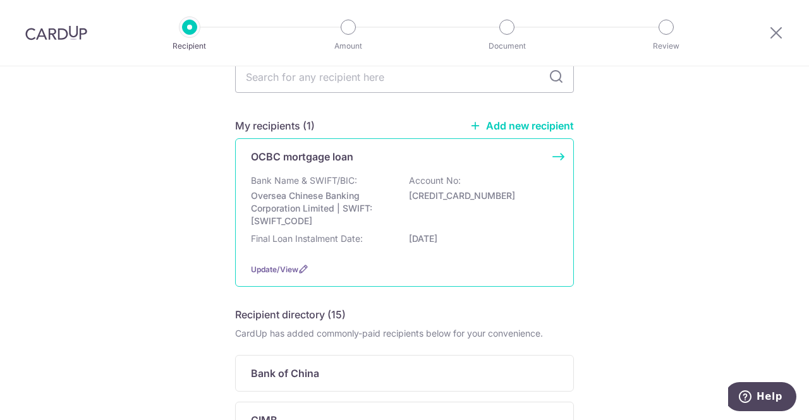
click at [543, 204] on div "Bank Name & SWIFT/BIC: Oversea Chinese Banking Corporation Limited | SWIFT: [SW…" at bounding box center [404, 201] width 307 height 53
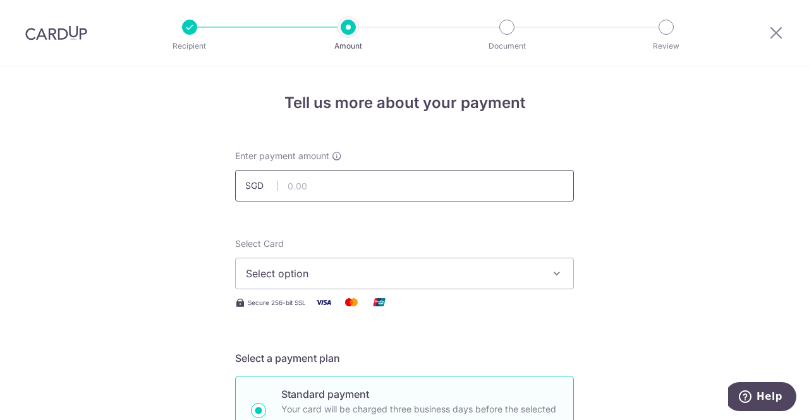
click at [368, 192] on input "text" at bounding box center [404, 186] width 339 height 32
type input "2,200.00"
click at [363, 279] on span "Select option" at bounding box center [393, 273] width 295 height 15
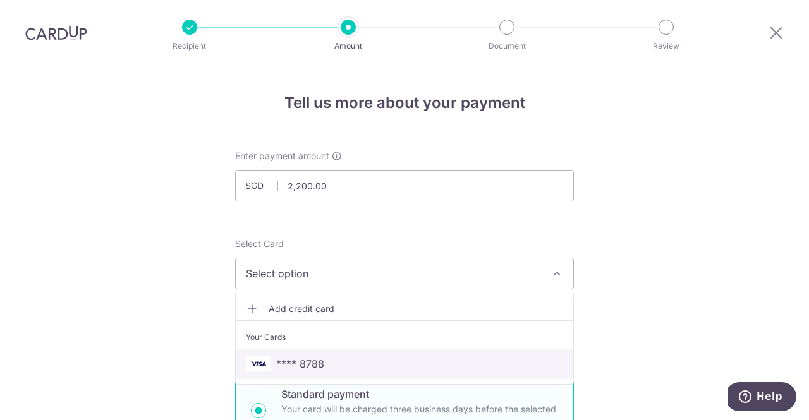
click at [350, 365] on span "**** 8788" at bounding box center [404, 364] width 317 height 15
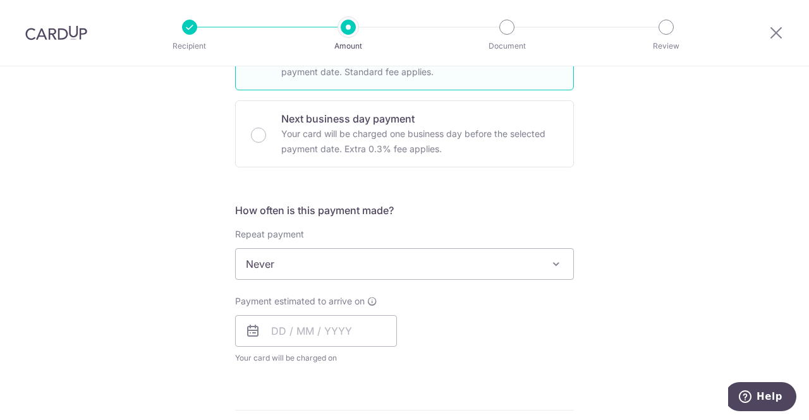
scroll to position [379, 0]
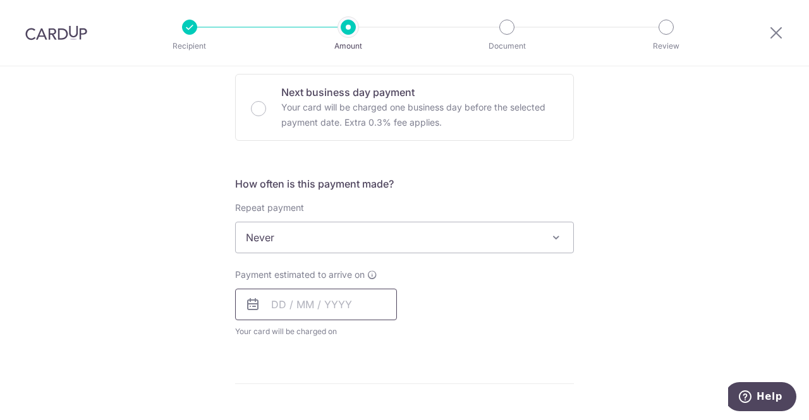
click at [320, 302] on input "text" at bounding box center [316, 305] width 162 height 32
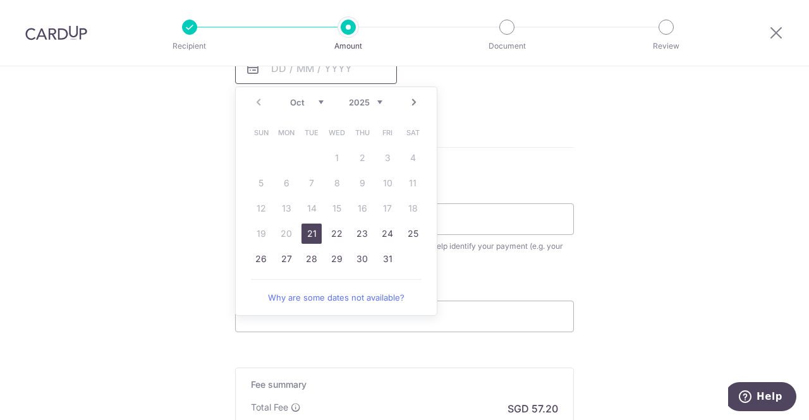
scroll to position [696, 0]
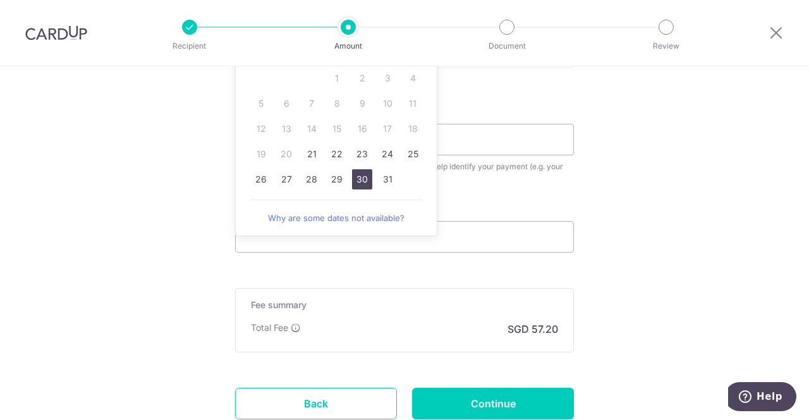
drag, startPoint x: 363, startPoint y: 176, endPoint x: 516, endPoint y: 154, distance: 154.5
click at [363, 176] on link "30" at bounding box center [362, 179] width 20 height 20
type input "30/10/2025"
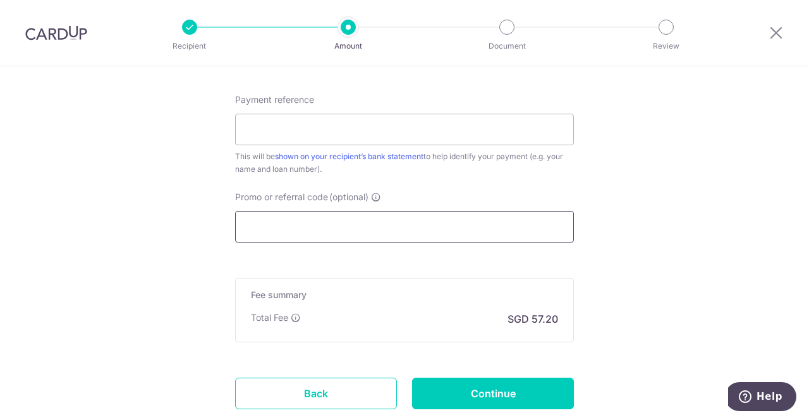
scroll to position [759, 0]
click at [401, 122] on input "Payment reference" at bounding box center [404, 129] width 339 height 32
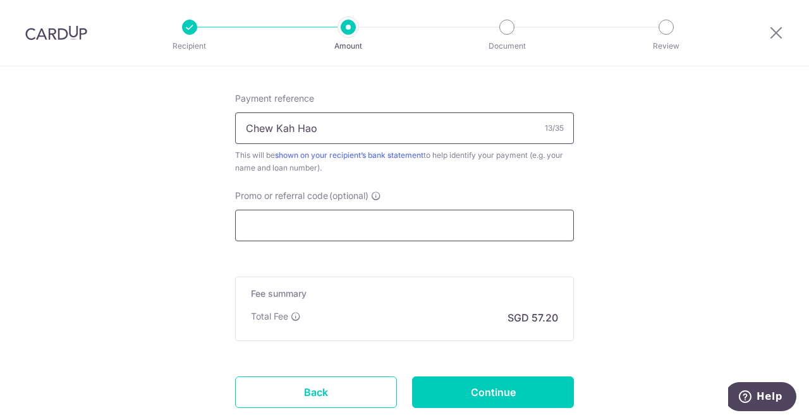
type input "Chew Kah Hao"
click at [381, 216] on input "Promo or referral code (optional)" at bounding box center [404, 226] width 339 height 32
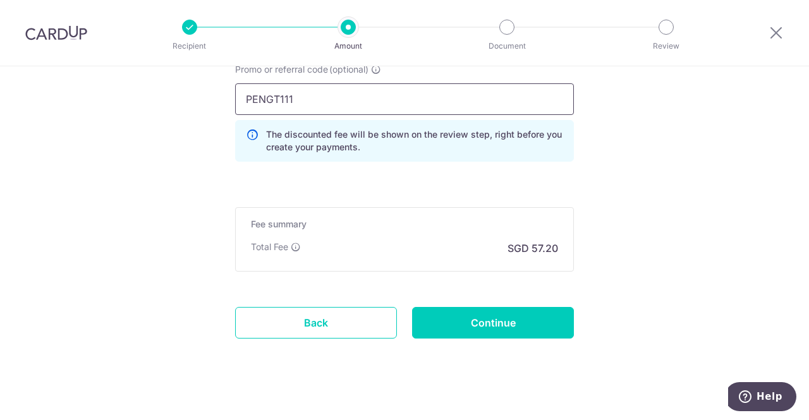
scroll to position [895, 0]
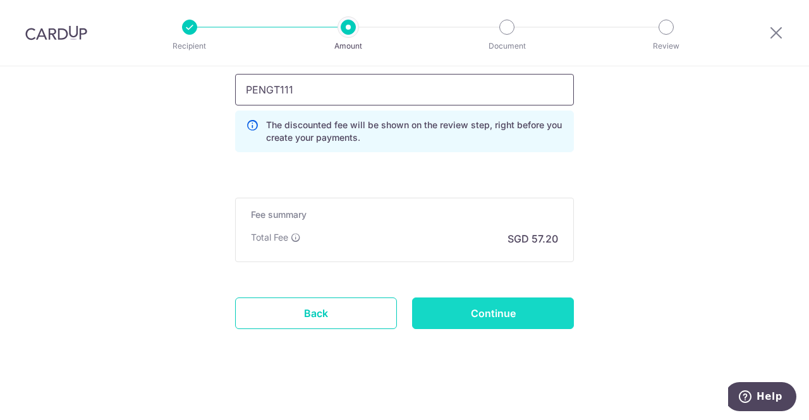
type input "PENGT111"
click at [471, 314] on input "Continue" at bounding box center [493, 314] width 162 height 32
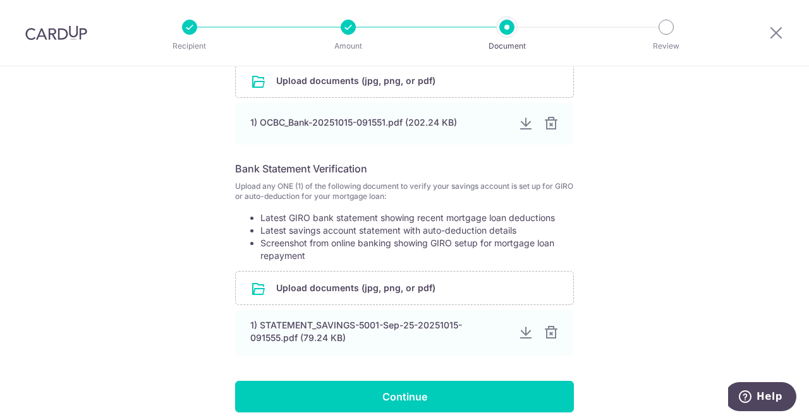
scroll to position [380, 0]
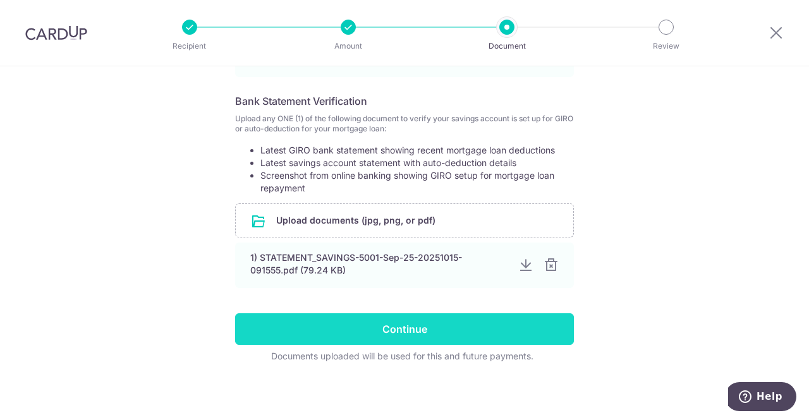
click at [454, 318] on input "Continue" at bounding box center [404, 330] width 339 height 32
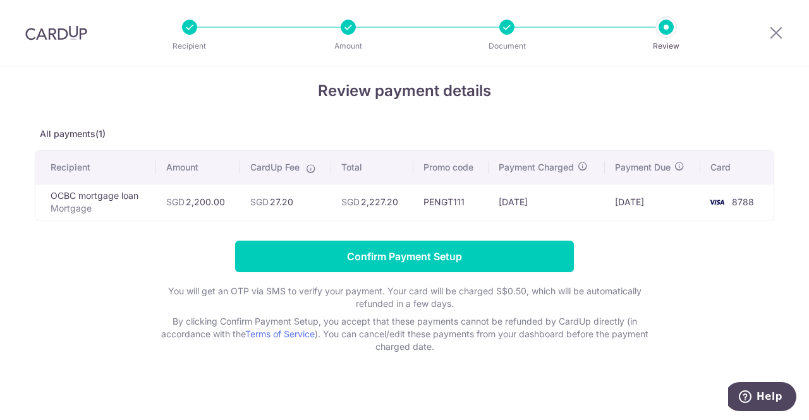
scroll to position [18, 0]
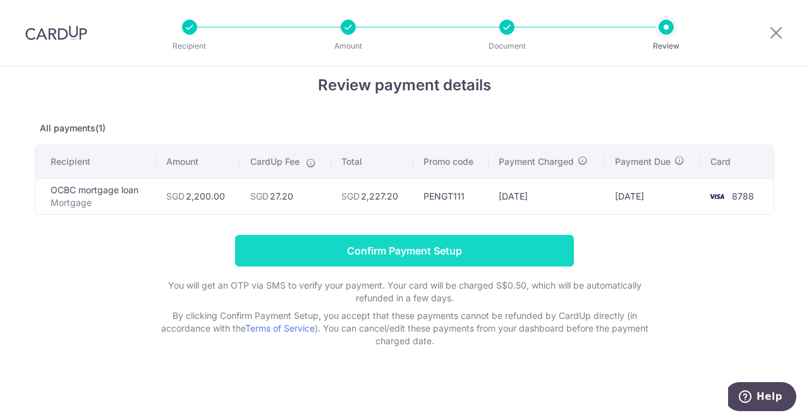
click at [391, 245] on input "Confirm Payment Setup" at bounding box center [404, 251] width 339 height 32
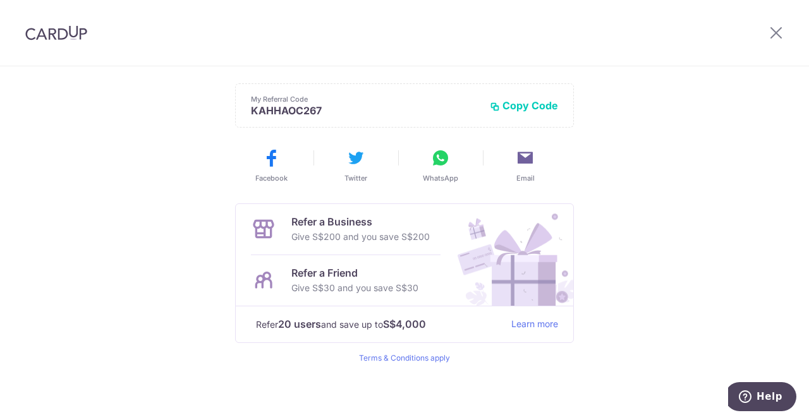
scroll to position [319, 0]
click at [771, 35] on icon at bounding box center [776, 33] width 15 height 16
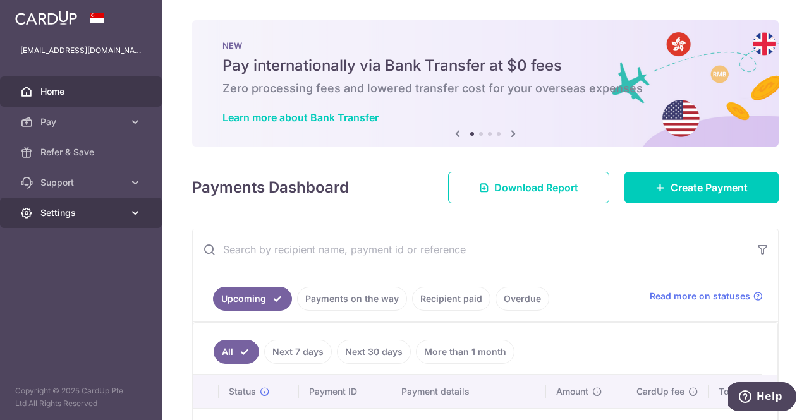
click at [92, 213] on span "Settings" at bounding box center [81, 213] width 83 height 13
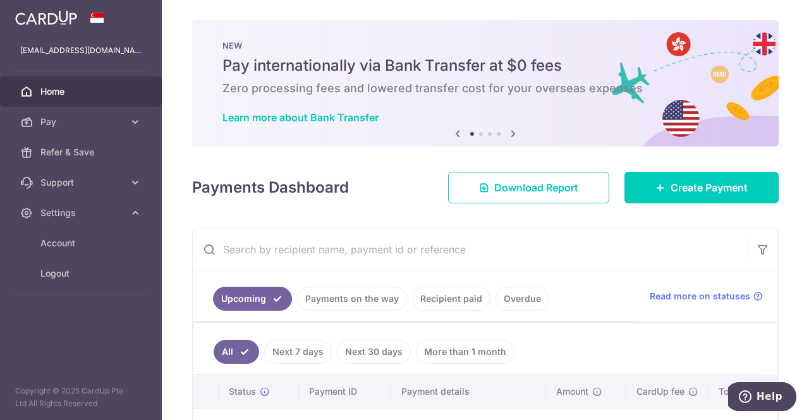
scroll to position [98, 0]
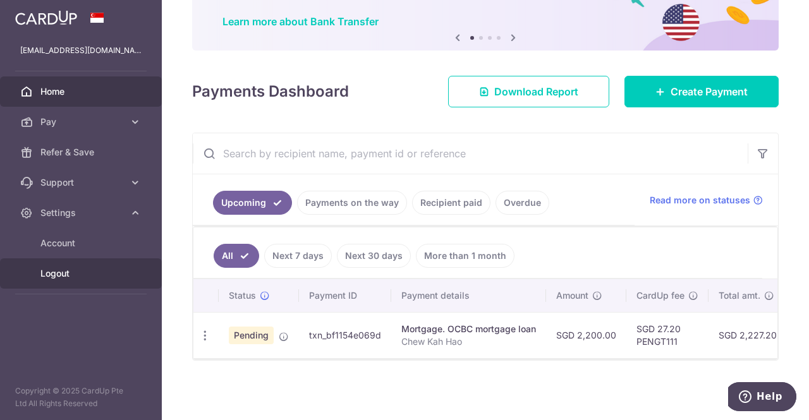
click at [71, 275] on span "Logout" at bounding box center [81, 273] width 83 height 13
